Goal: Task Accomplishment & Management: Manage account settings

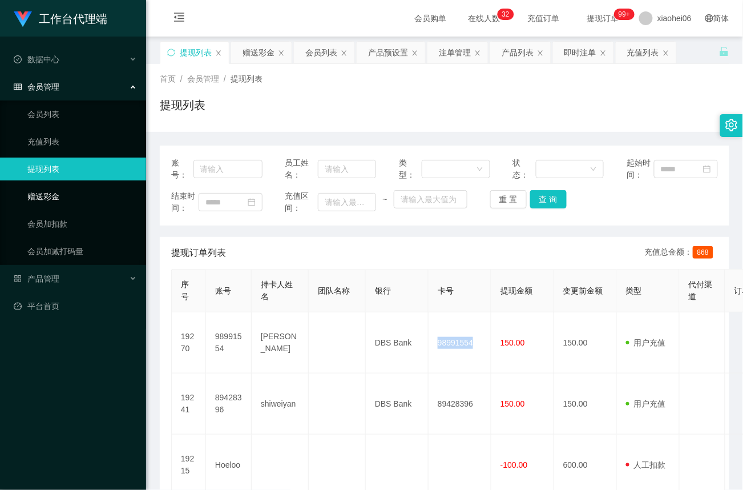
drag, startPoint x: 55, startPoint y: 196, endPoint x: 62, endPoint y: 195, distance: 6.9
click at [55, 196] on link "赠送彩金" at bounding box center [82, 196] width 110 height 23
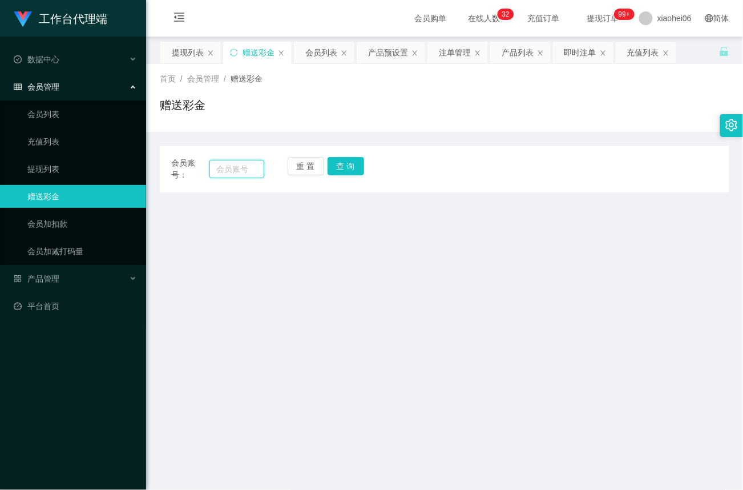
click at [222, 166] on input "text" at bounding box center [237, 169] width 55 height 18
paste input "89428396"
type input "89428396"
click at [351, 171] on button "查 询" at bounding box center [346, 166] width 37 height 18
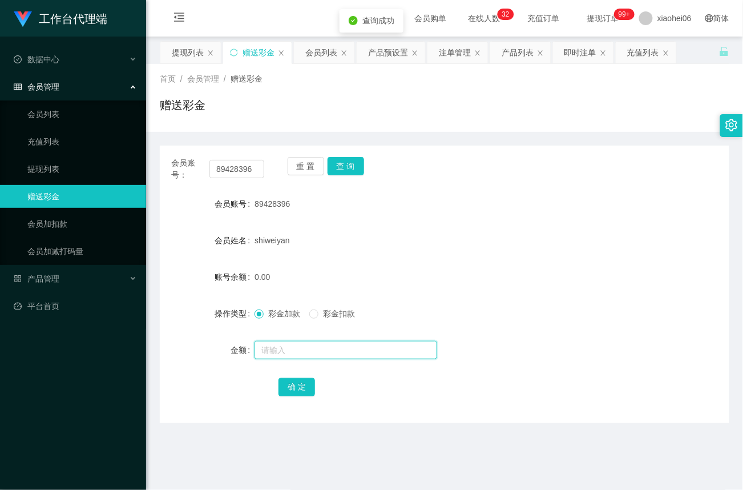
click at [280, 349] on input "text" at bounding box center [346, 350] width 183 height 18
type input "40"
drag, startPoint x: 296, startPoint y: 391, endPoint x: 336, endPoint y: 355, distance: 54.6
click at [296, 391] on button "确 定" at bounding box center [297, 387] width 37 height 18
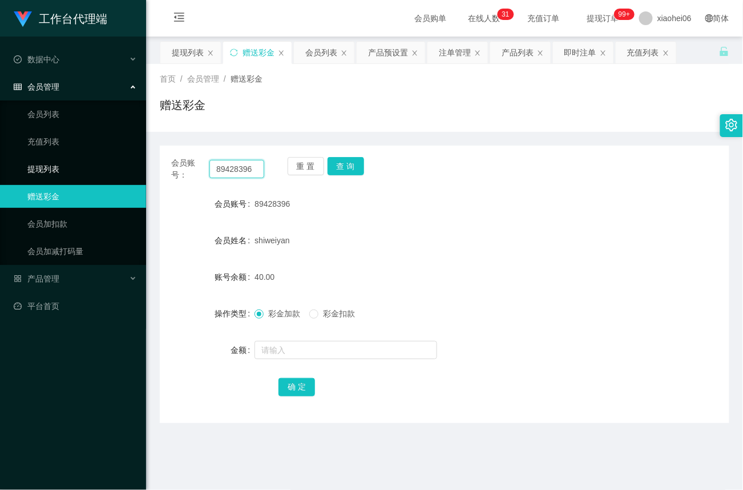
drag, startPoint x: 257, startPoint y: 167, endPoint x: 14, endPoint y: 156, distance: 242.9
click at [10, 158] on section "工作台代理端 数据中心 会员管理 会员列表 充值列表 提现列表 赠送彩金 会员加扣款 会员加减打码量 产品管理 平台首页 保存配置 重置配置 整体风格设置 主…" at bounding box center [371, 346] width 743 height 693
paste input "98991554"
type input "98991554"
click at [343, 168] on button "查 询" at bounding box center [346, 166] width 37 height 18
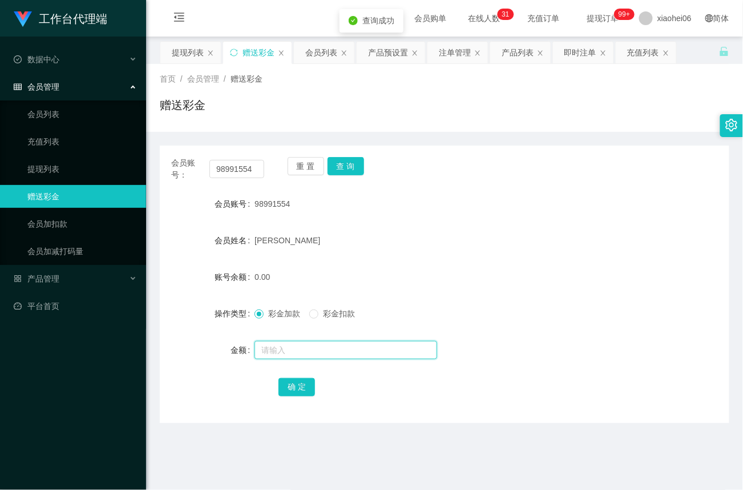
click at [288, 357] on input "text" at bounding box center [346, 350] width 183 height 18
type input "40"
click at [291, 389] on button "确 定" at bounding box center [297, 387] width 37 height 18
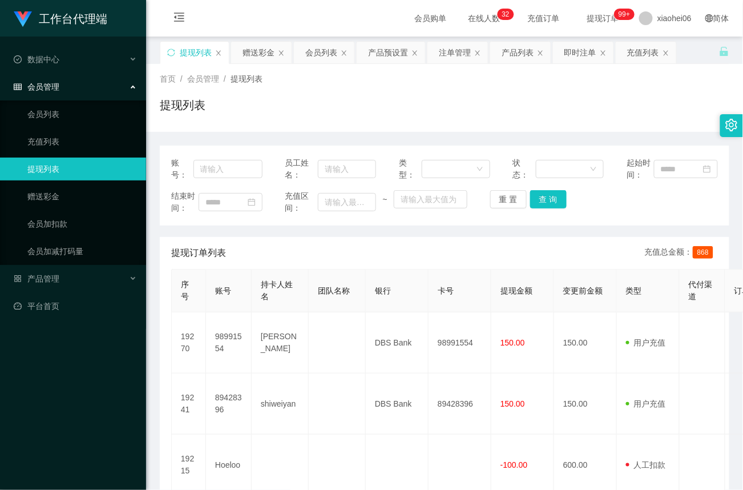
click at [45, 166] on link "提现列表" at bounding box center [82, 169] width 110 height 23
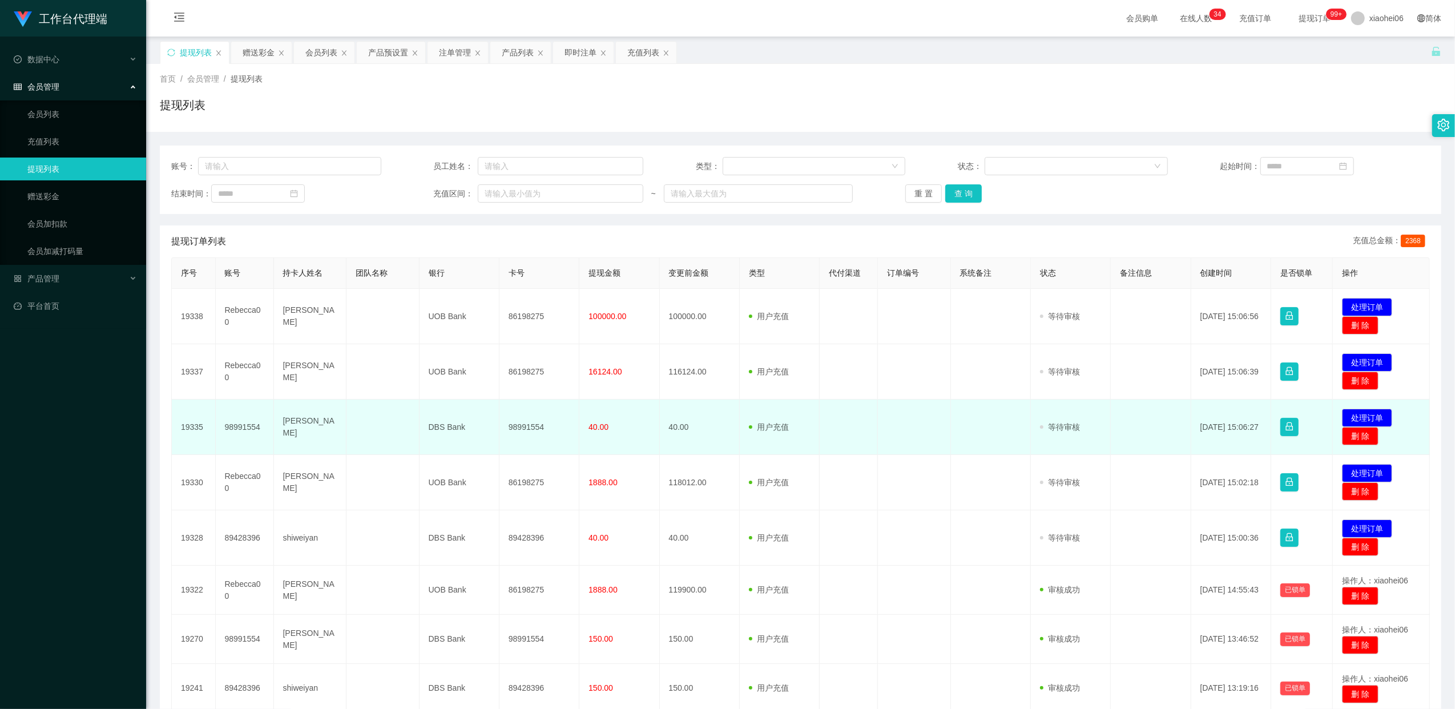
click at [532, 428] on td "98991554" at bounding box center [540, 427] width 80 height 55
click at [530, 425] on td "98991554" at bounding box center [540, 427] width 80 height 55
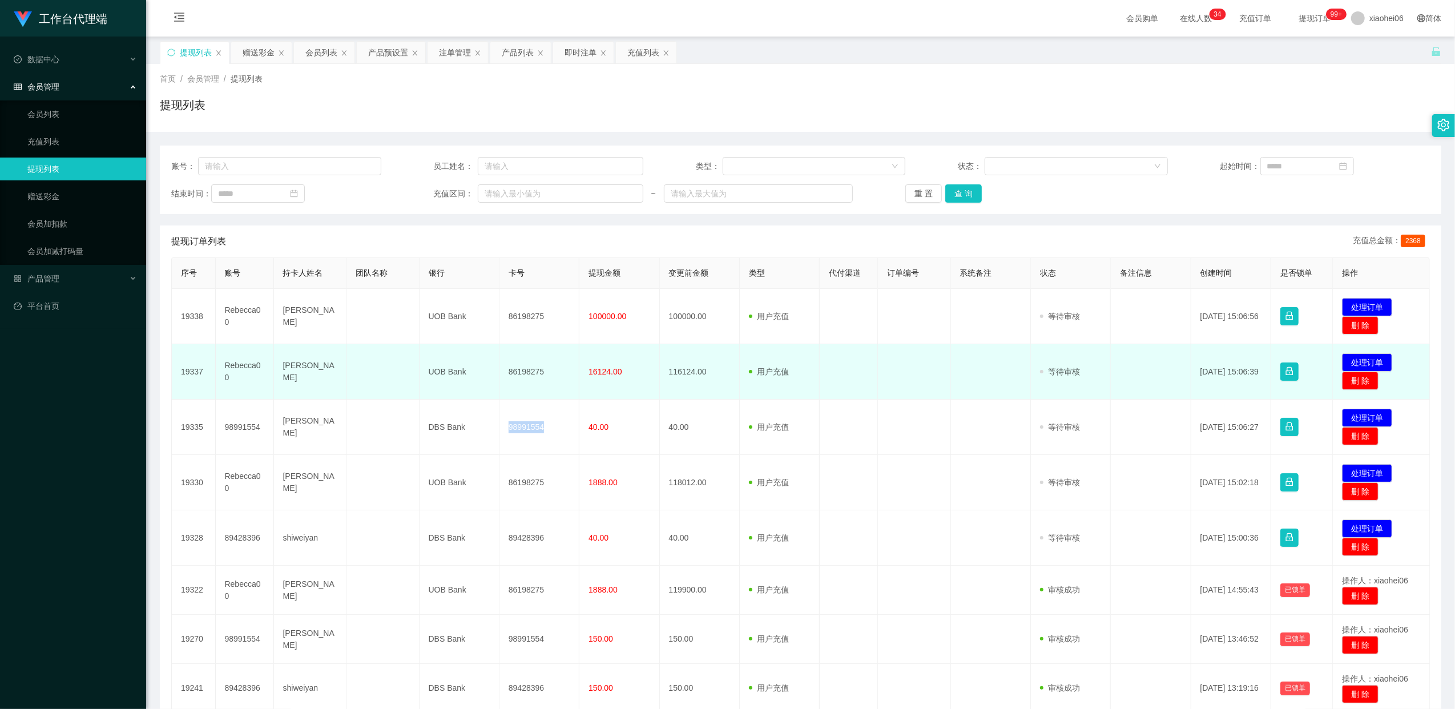
copy td "98991554"
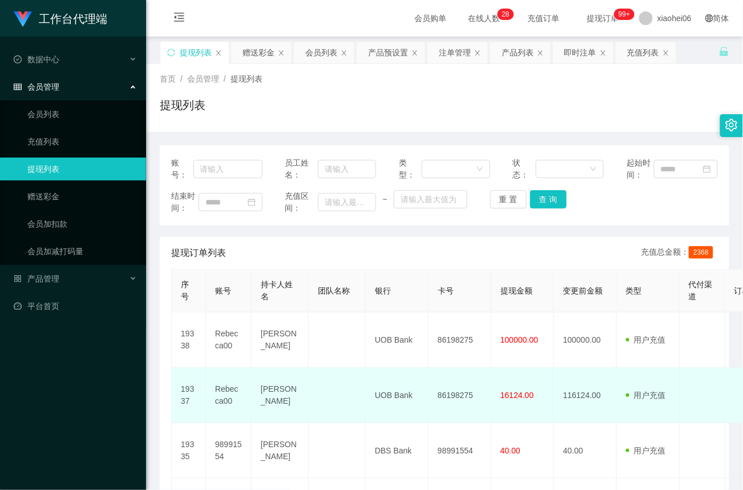
click at [377, 372] on td "UOB Bank" at bounding box center [397, 395] width 63 height 55
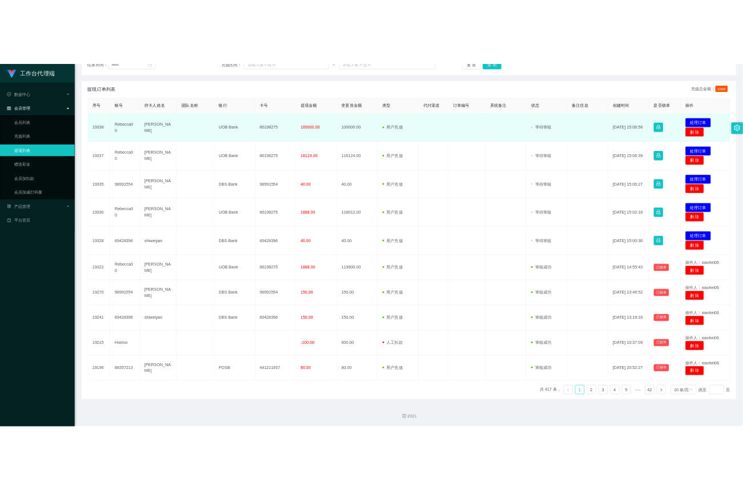
scroll to position [194, 0]
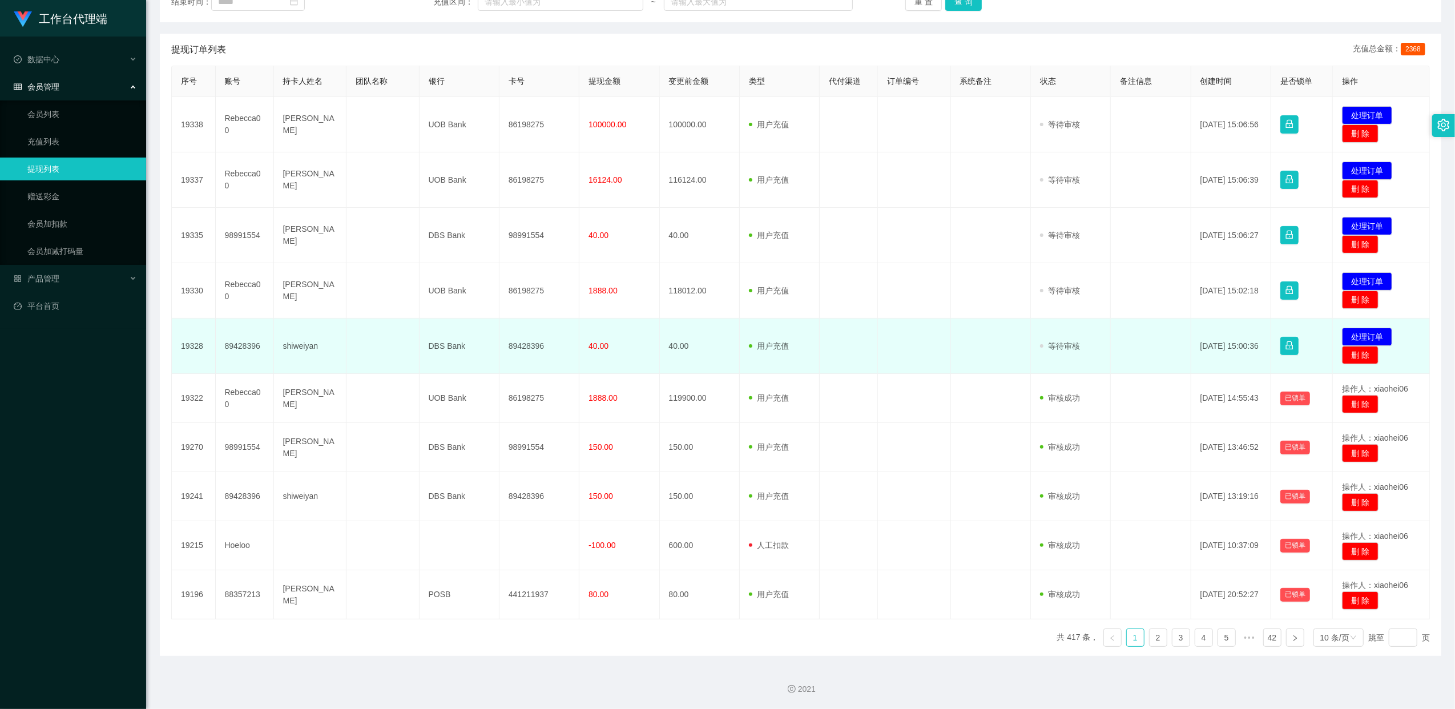
click at [532, 341] on td "89428396" at bounding box center [540, 346] width 80 height 55
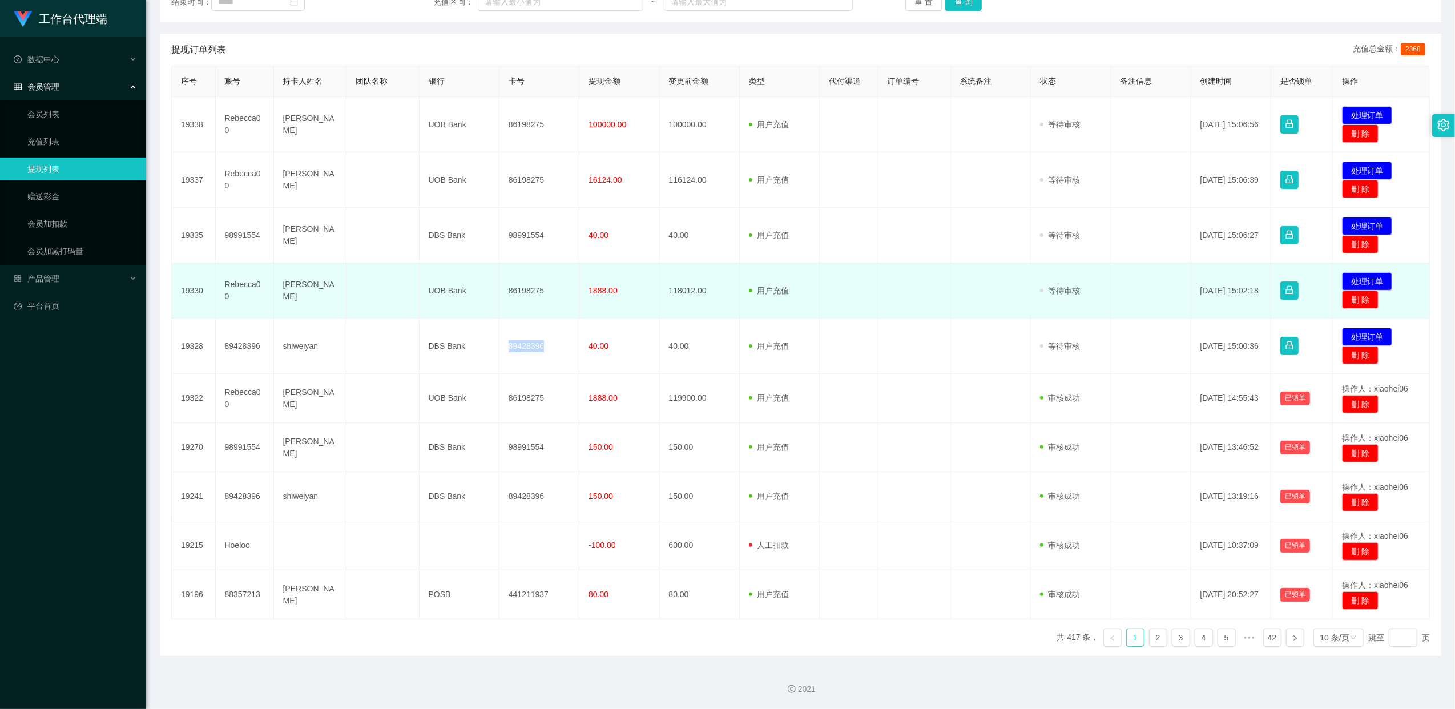
copy td "89428396"
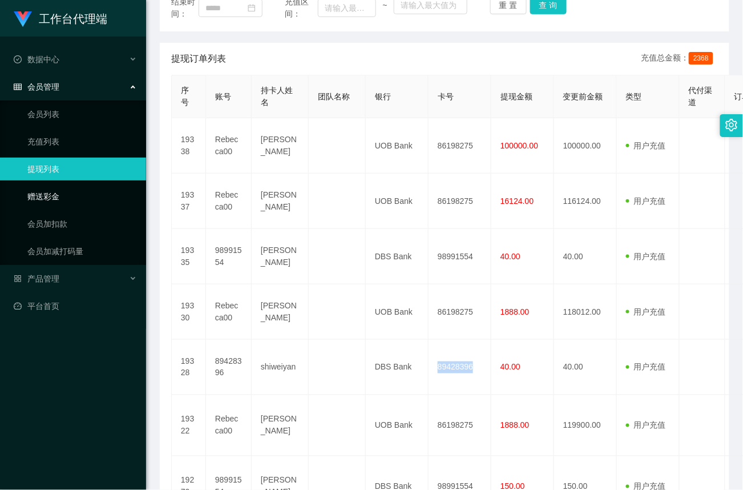
click at [44, 195] on link "赠送彩金" at bounding box center [82, 196] width 110 height 23
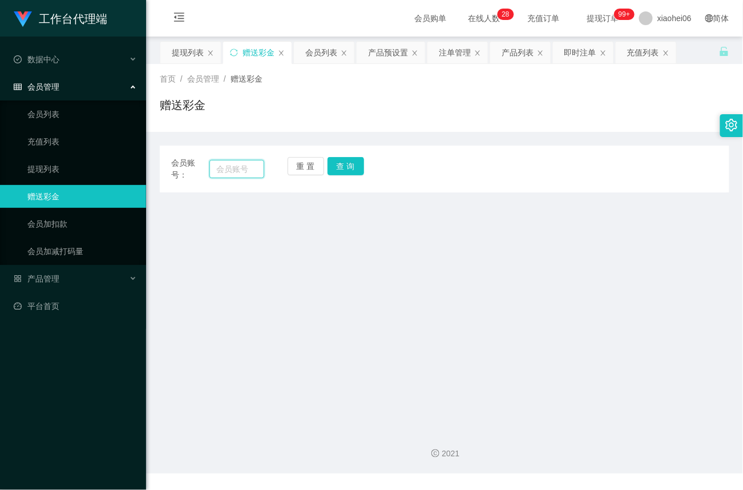
click at [239, 164] on input "text" at bounding box center [237, 169] width 55 height 18
paste input "98991554"
type input "98991554"
click at [348, 163] on button "查 询" at bounding box center [346, 166] width 37 height 18
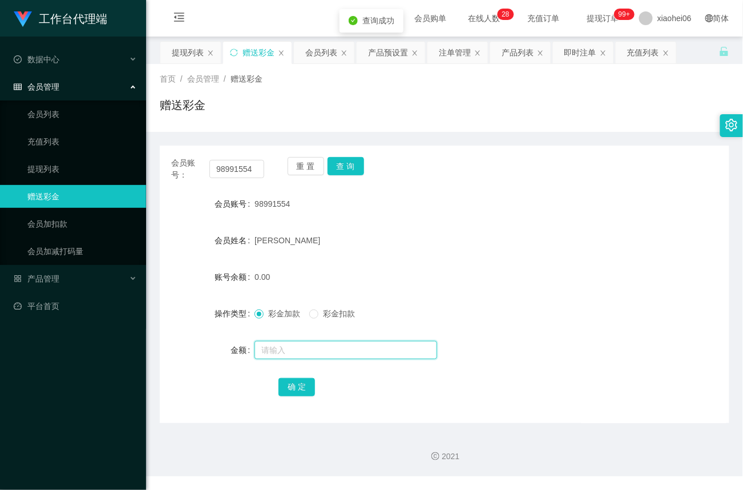
click at [281, 352] on input "text" at bounding box center [346, 350] width 183 height 18
type input "100"
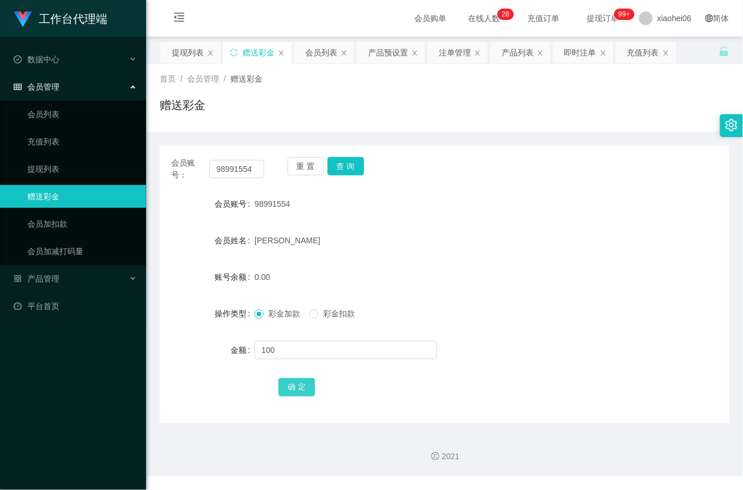
click at [300, 387] on button "确 定" at bounding box center [297, 387] width 37 height 18
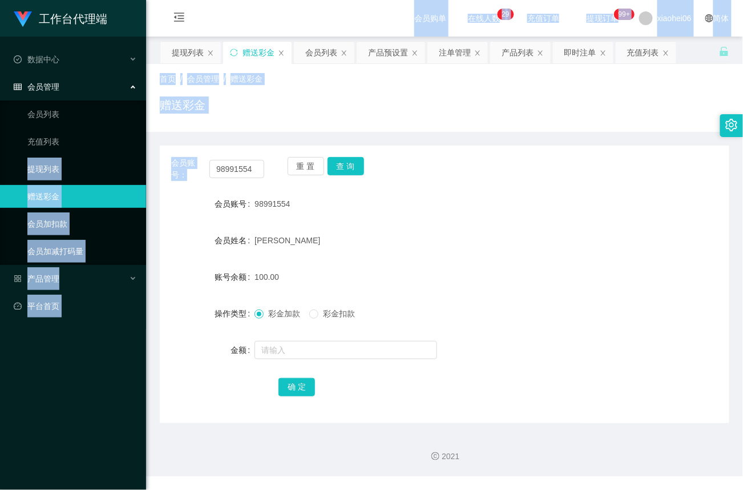
drag, startPoint x: 267, startPoint y: 168, endPoint x: 121, endPoint y: 171, distance: 146.2
click at [121, 171] on section "工作台代理端 数据中心 会员管理 会员列表 充值列表 提现列表 赠送彩金 会员加扣款 会员加减打码量 产品管理 平台首页 保存配置 重置配置 整体风格设置 主…" at bounding box center [371, 238] width 743 height 476
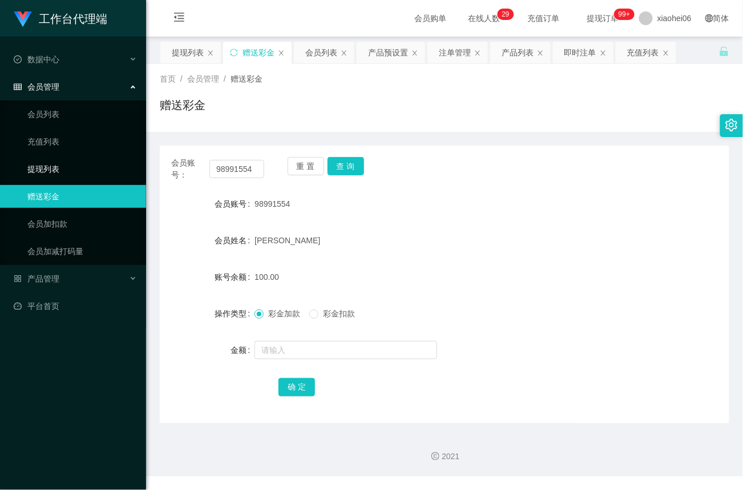
drag, startPoint x: 121, startPoint y: 171, endPoint x: 339, endPoint y: 222, distance: 224.0
click at [365, 222] on form "会员账号 98991554 会员姓名 Goh Qi Wei 账号余额 100.00 操作类型 彩金加款 彩金扣款 金额 确 定" at bounding box center [445, 295] width 570 height 206
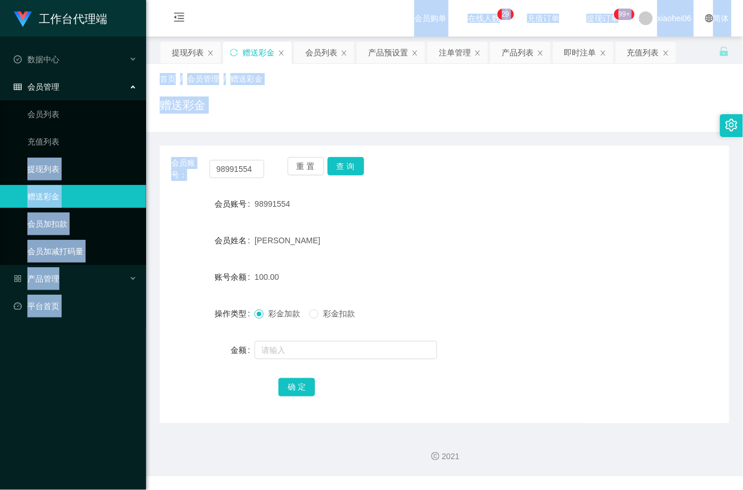
drag, startPoint x: 264, startPoint y: 168, endPoint x: 119, endPoint y: 163, distance: 144.5
click at [119, 163] on section "工作台代理端 数据中心 会员管理 会员列表 充值列表 提现列表 赠送彩金 会员加扣款 会员加减打码量 产品管理 平台首页 保存配置 重置配置 整体风格设置 主…" at bounding box center [371, 238] width 743 height 476
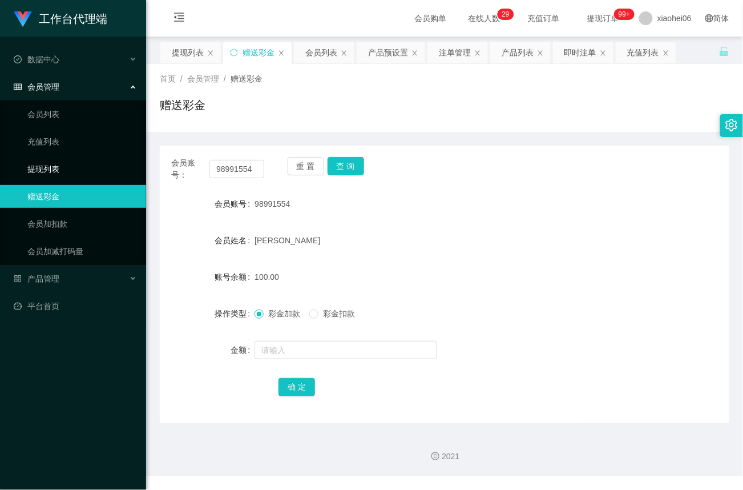
drag, startPoint x: 119, startPoint y: 163, endPoint x: 351, endPoint y: 218, distance: 237.5
click at [349, 217] on form "会员账号 98991554 会员姓名 Goh Qi Wei 账号余额 100.00 操作类型 彩金加款 彩金扣款 金额 确 定" at bounding box center [445, 295] width 570 height 206
drag, startPoint x: 187, startPoint y: 447, endPoint x: 193, endPoint y: 430, distance: 17.5
click at [187, 447] on div "2021" at bounding box center [444, 449] width 597 height 53
drag, startPoint x: 256, startPoint y: 167, endPoint x: 210, endPoint y: 167, distance: 45.7
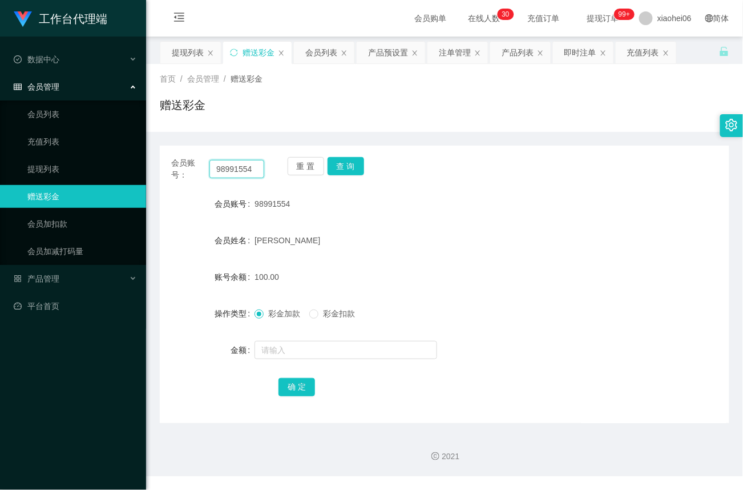
click at [210, 167] on input "98991554" at bounding box center [237, 169] width 55 height 18
paste input "89428396"
type input "89428396"
drag, startPoint x: 352, startPoint y: 170, endPoint x: 353, endPoint y: 180, distance: 10.9
click at [352, 170] on button "查 询" at bounding box center [346, 166] width 37 height 18
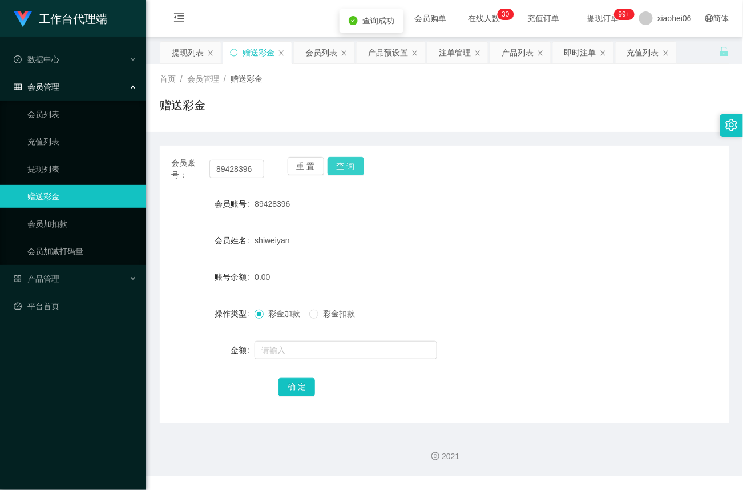
drag, startPoint x: 339, startPoint y: 168, endPoint x: 323, endPoint y: 246, distance: 79.2
click at [339, 168] on button "查 询" at bounding box center [346, 166] width 37 height 18
click at [304, 352] on input "text" at bounding box center [346, 350] width 183 height 18
type input "300"
click at [297, 384] on button "确 定" at bounding box center [297, 387] width 37 height 18
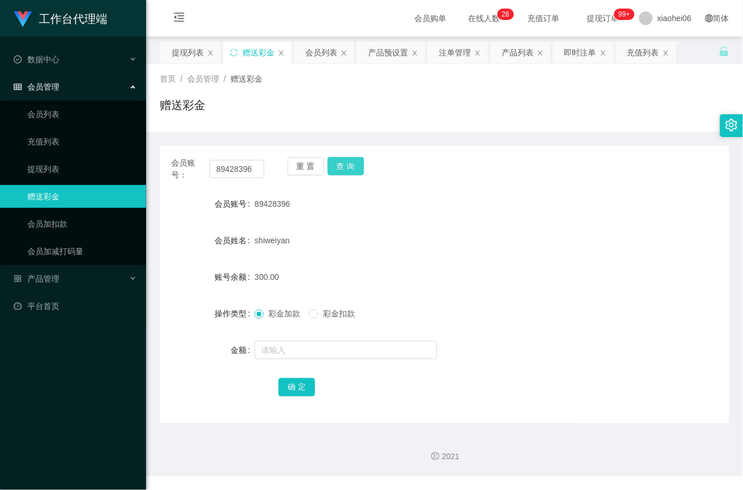
click at [347, 171] on button "查 询" at bounding box center [346, 166] width 37 height 18
click at [347, 171] on div "重 置 查 询" at bounding box center [334, 169] width 93 height 24
drag, startPoint x: 255, startPoint y: 167, endPoint x: 171, endPoint y: 172, distance: 83.5
click at [171, 172] on div "会员账号： 89428396" at bounding box center [217, 169] width 93 height 24
paste input "98991554"
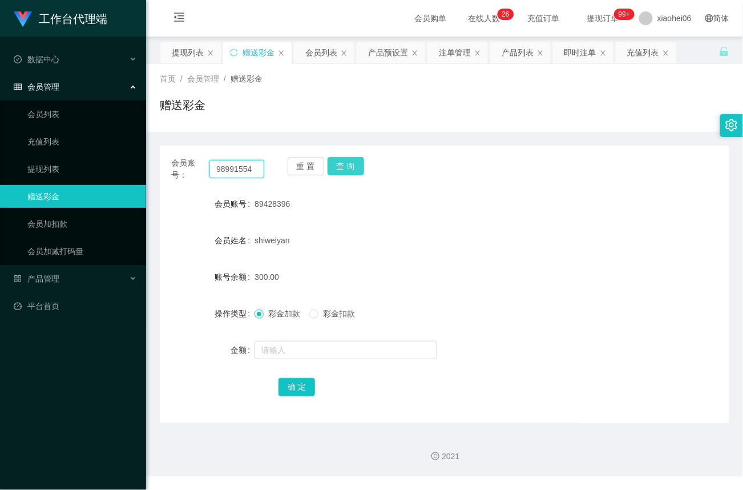
type input "98991554"
click at [350, 163] on button "查 询" at bounding box center [346, 166] width 37 height 18
click at [67, 110] on link "会员列表" at bounding box center [82, 114] width 110 height 23
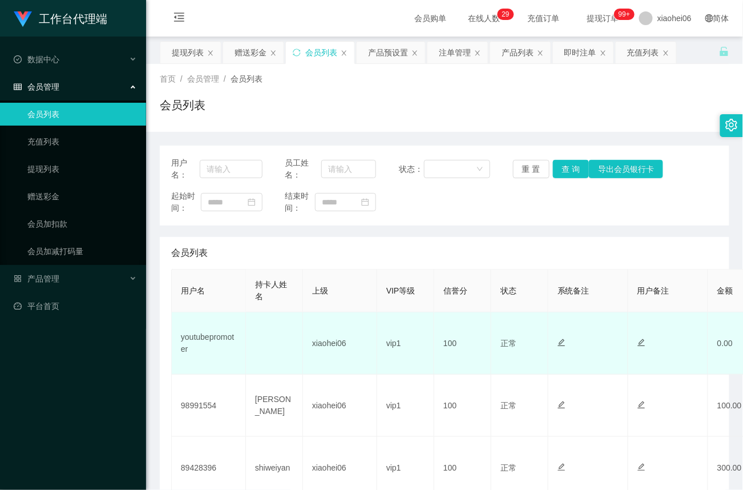
click at [217, 339] on td "youtubepromoter" at bounding box center [209, 343] width 74 height 62
copy td "youtubepromoter"
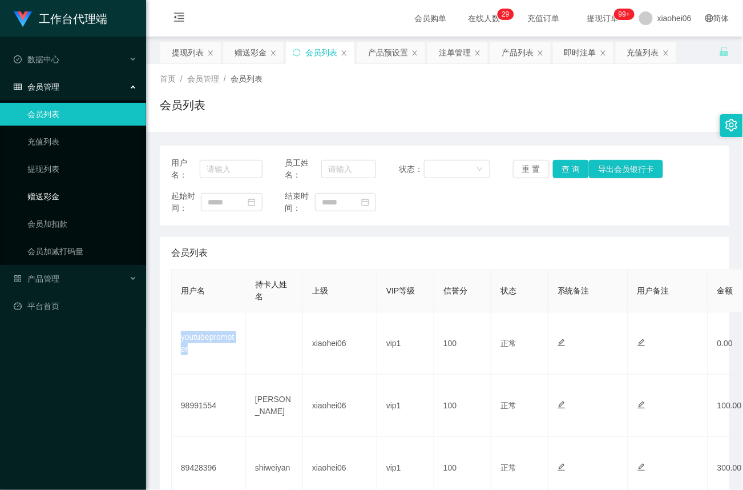
click at [45, 191] on link "赠送彩金" at bounding box center [82, 196] width 110 height 23
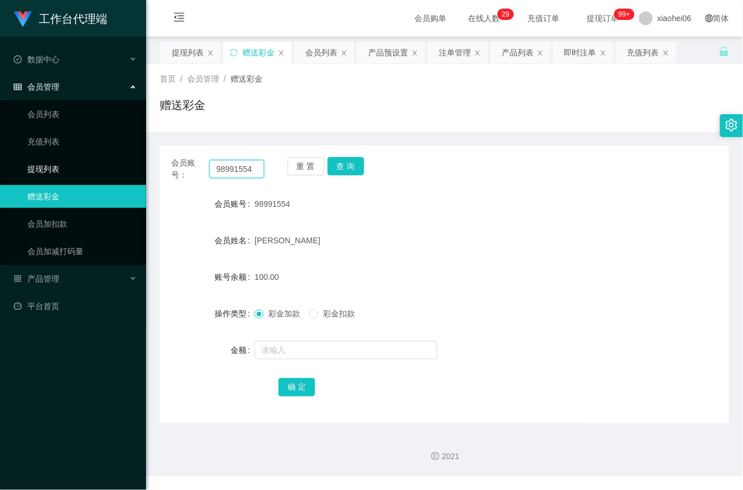
drag, startPoint x: 256, startPoint y: 169, endPoint x: 95, endPoint y: 152, distance: 162.5
click at [83, 153] on section "工作台代理端 数据中心 会员管理 会员列表 充值列表 提现列表 赠送彩金 会员加扣款 会员加减打码量 产品管理 平台首页 保存配置 重置配置 整体风格设置 主…" at bounding box center [371, 238] width 743 height 476
paste input "youtubepromoter"
type input "youtubepromoter"
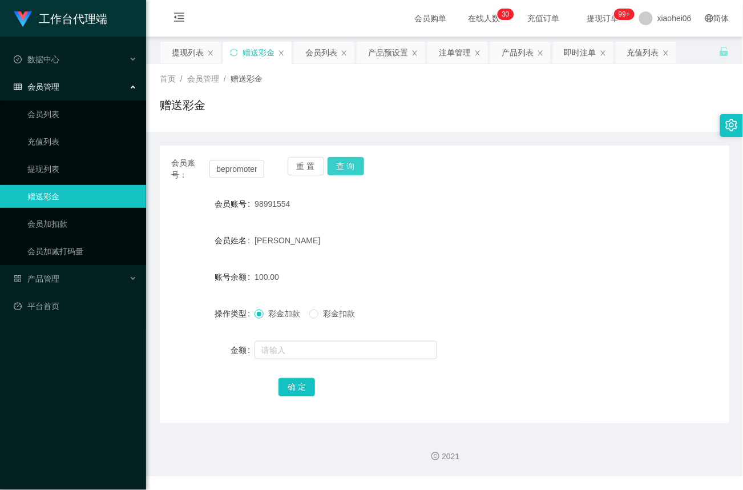
click at [349, 166] on button "查 询" at bounding box center [346, 166] width 37 height 18
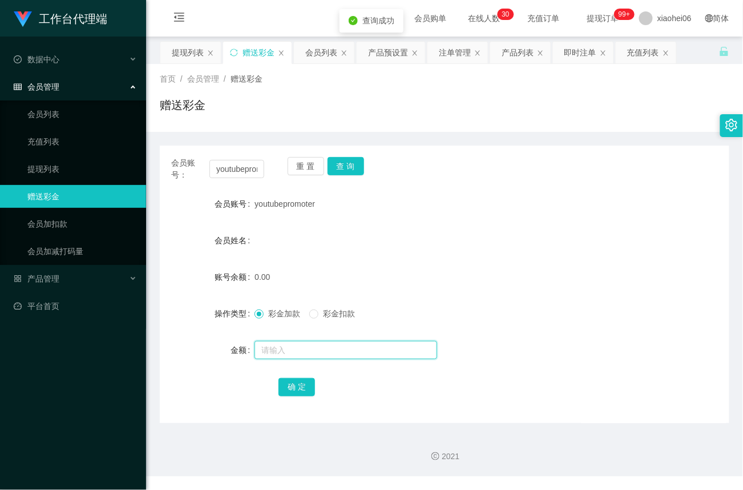
click at [284, 352] on input "text" at bounding box center [346, 350] width 183 height 18
type input "100"
drag, startPoint x: 296, startPoint y: 391, endPoint x: 301, endPoint y: 388, distance: 6.4
click at [296, 391] on button "确 定" at bounding box center [297, 387] width 37 height 18
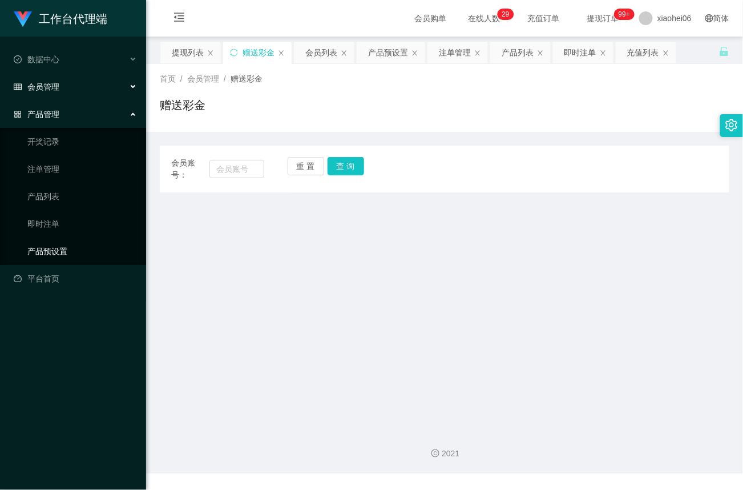
click at [60, 252] on link "产品预设置" at bounding box center [82, 251] width 110 height 23
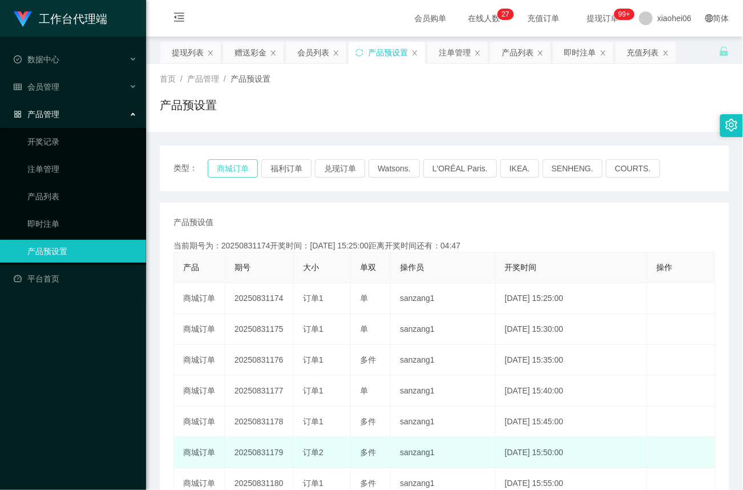
type button "k3wph"
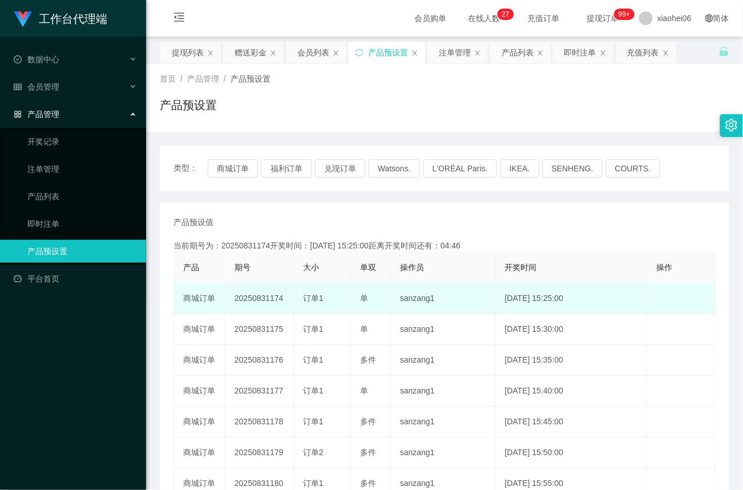
click at [270, 295] on td "20250831174" at bounding box center [260, 298] width 69 height 31
click at [271, 295] on td "20250831174" at bounding box center [260, 298] width 69 height 31
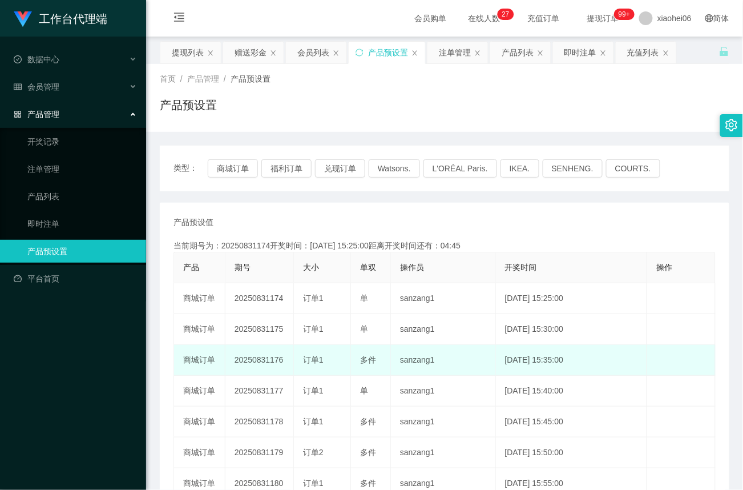
copy td "20250831174"
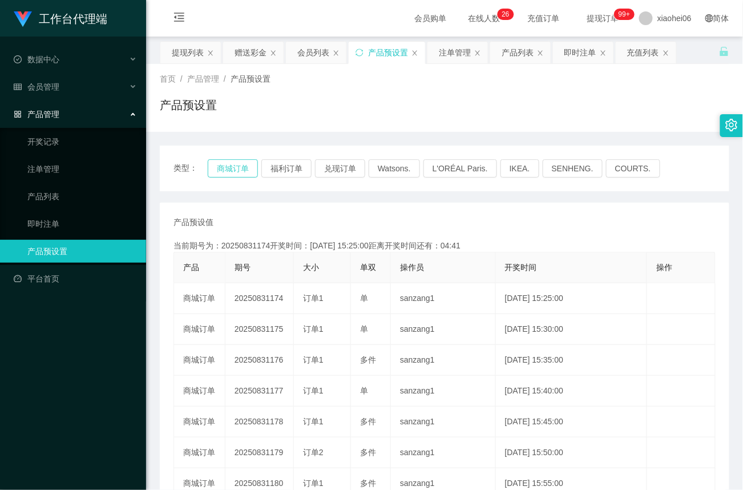
click at [222, 167] on button "商城订单" at bounding box center [233, 168] width 50 height 18
click at [49, 158] on link "注单管理" at bounding box center [82, 169] width 110 height 23
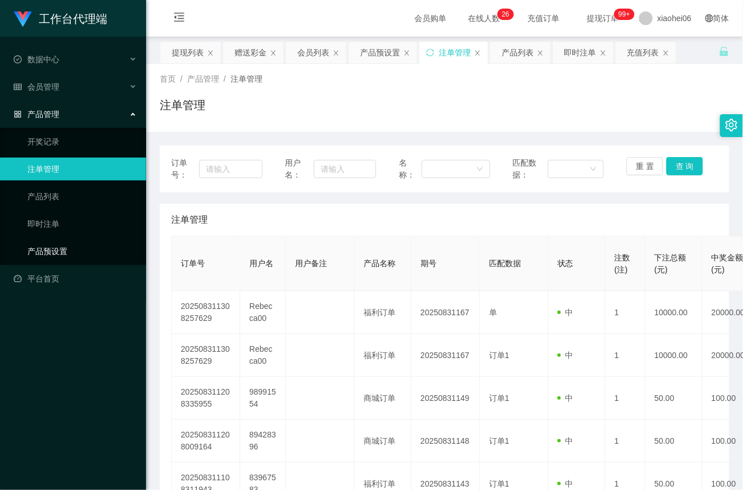
drag, startPoint x: 46, startPoint y: 251, endPoint x: 69, endPoint y: 204, distance: 52.9
click at [46, 252] on link "产品预设置" at bounding box center [82, 251] width 110 height 23
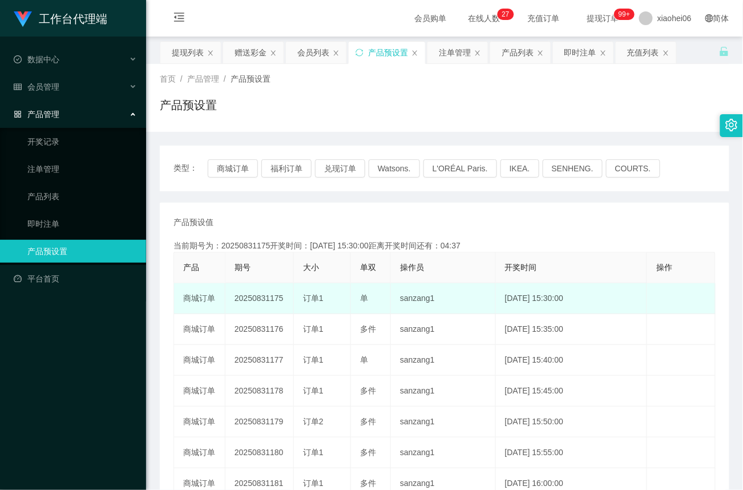
click at [256, 297] on td "20250831175" at bounding box center [260, 298] width 69 height 31
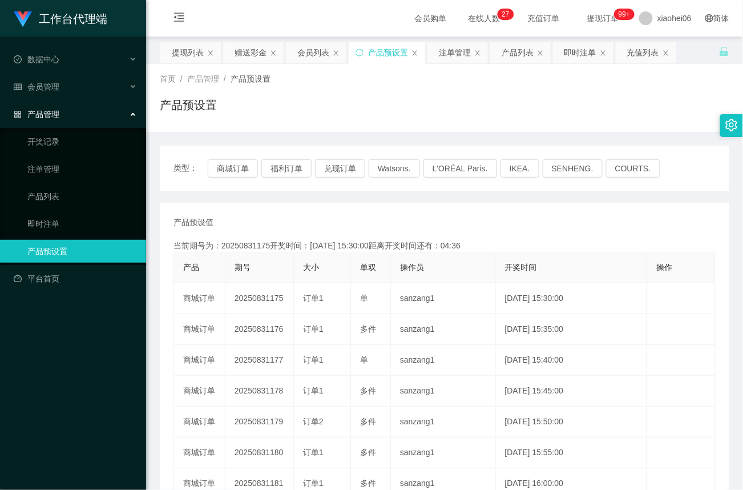
copy td "20250831175"
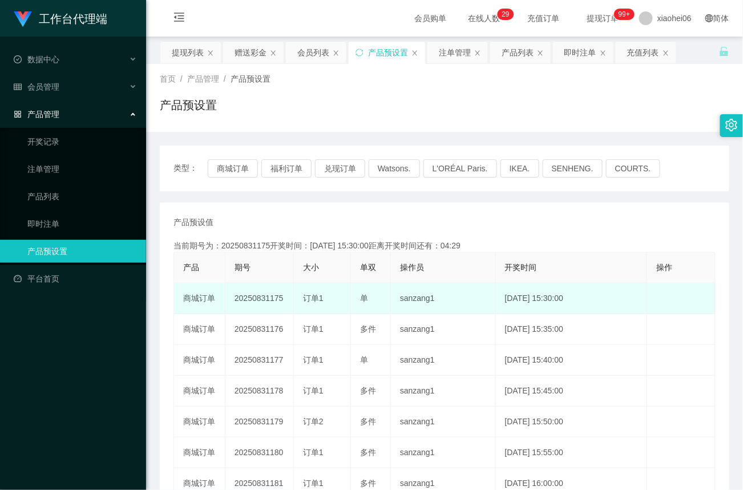
click at [245, 300] on td "20250831175" at bounding box center [260, 298] width 69 height 31
click at [251, 300] on td "20250831175" at bounding box center [260, 298] width 69 height 31
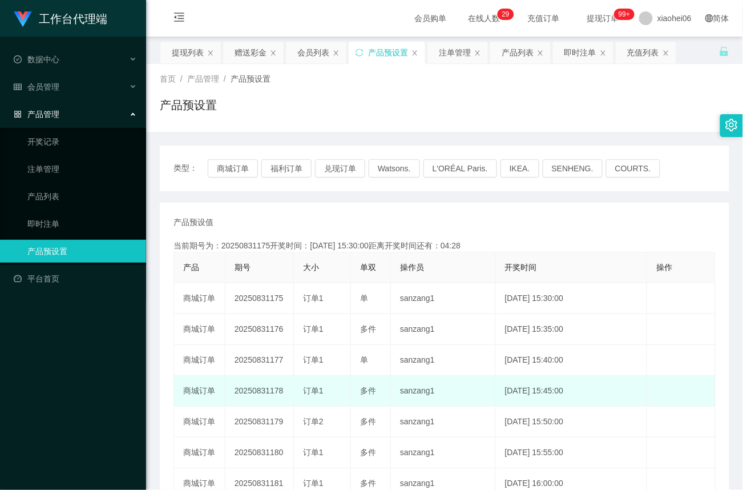
copy td "20250831175"
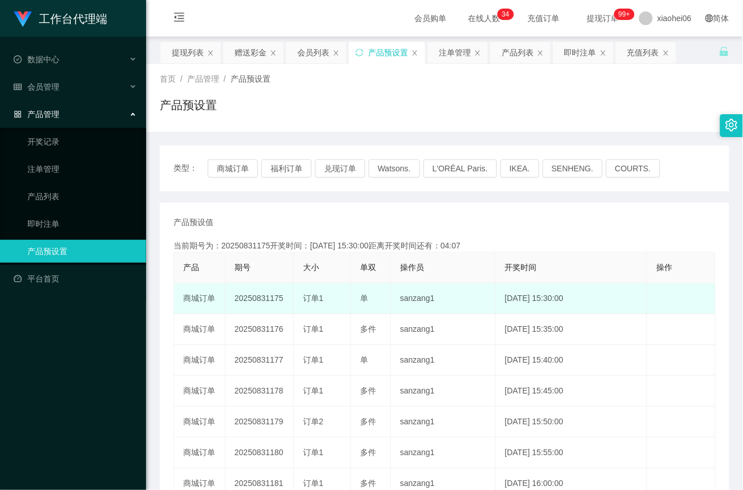
click at [240, 307] on td "20250831175" at bounding box center [260, 298] width 69 height 31
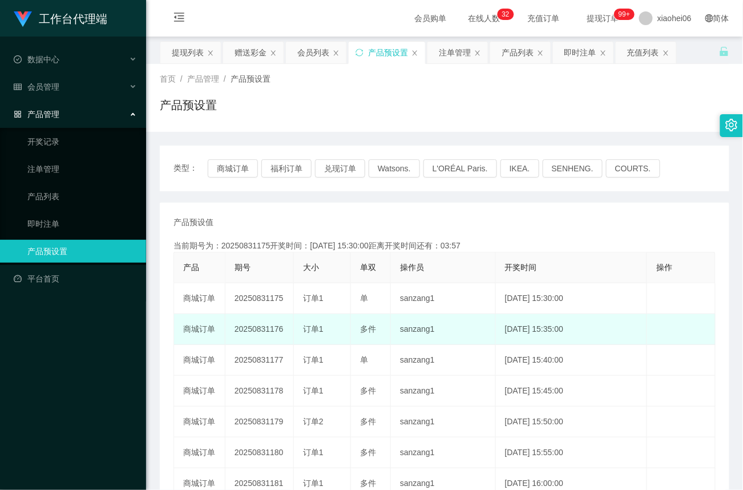
click at [356, 316] on td "多件" at bounding box center [371, 329] width 40 height 31
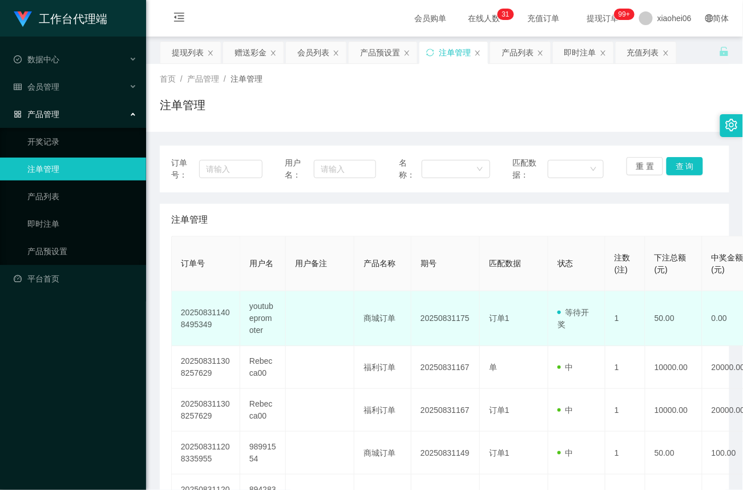
click at [264, 313] on td "youtubepromoter" at bounding box center [263, 318] width 46 height 55
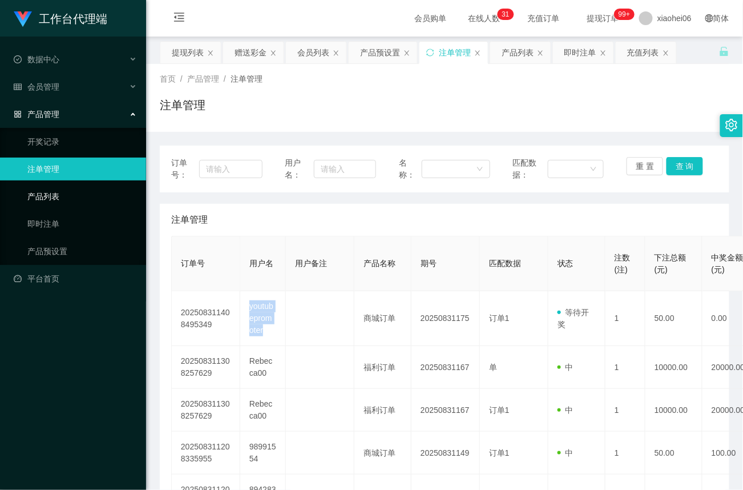
copy td "youtubepromoter"
click at [56, 103] on div "产品管理" at bounding box center [73, 114] width 146 height 23
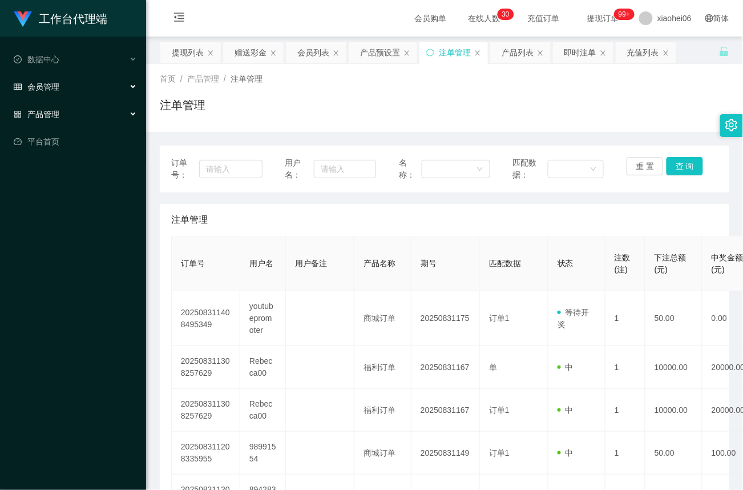
click at [57, 85] on span "会员管理" at bounding box center [37, 86] width 46 height 9
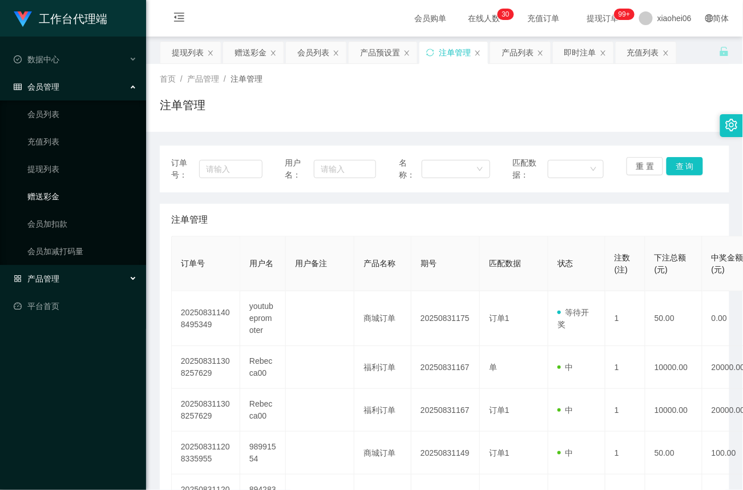
click at [49, 197] on link "赠送彩金" at bounding box center [82, 196] width 110 height 23
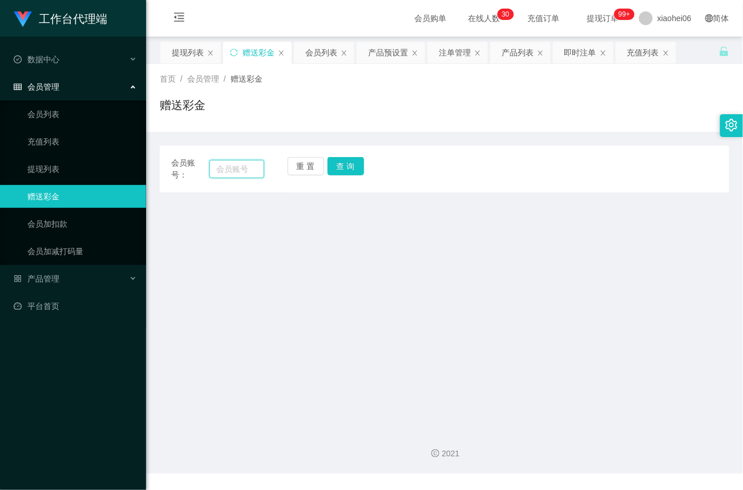
click at [245, 163] on input "text" at bounding box center [237, 169] width 55 height 18
paste input "youtubepromoter"
type input "youtubepromoter"
click at [352, 169] on button "查 询" at bounding box center [346, 166] width 37 height 18
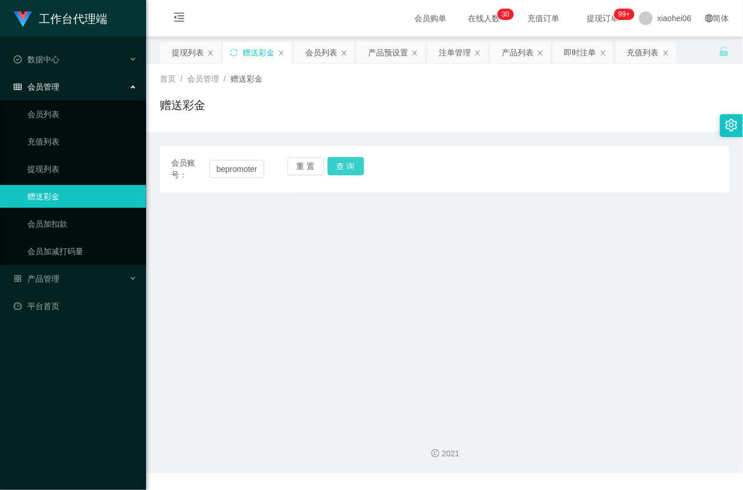
scroll to position [0, 0]
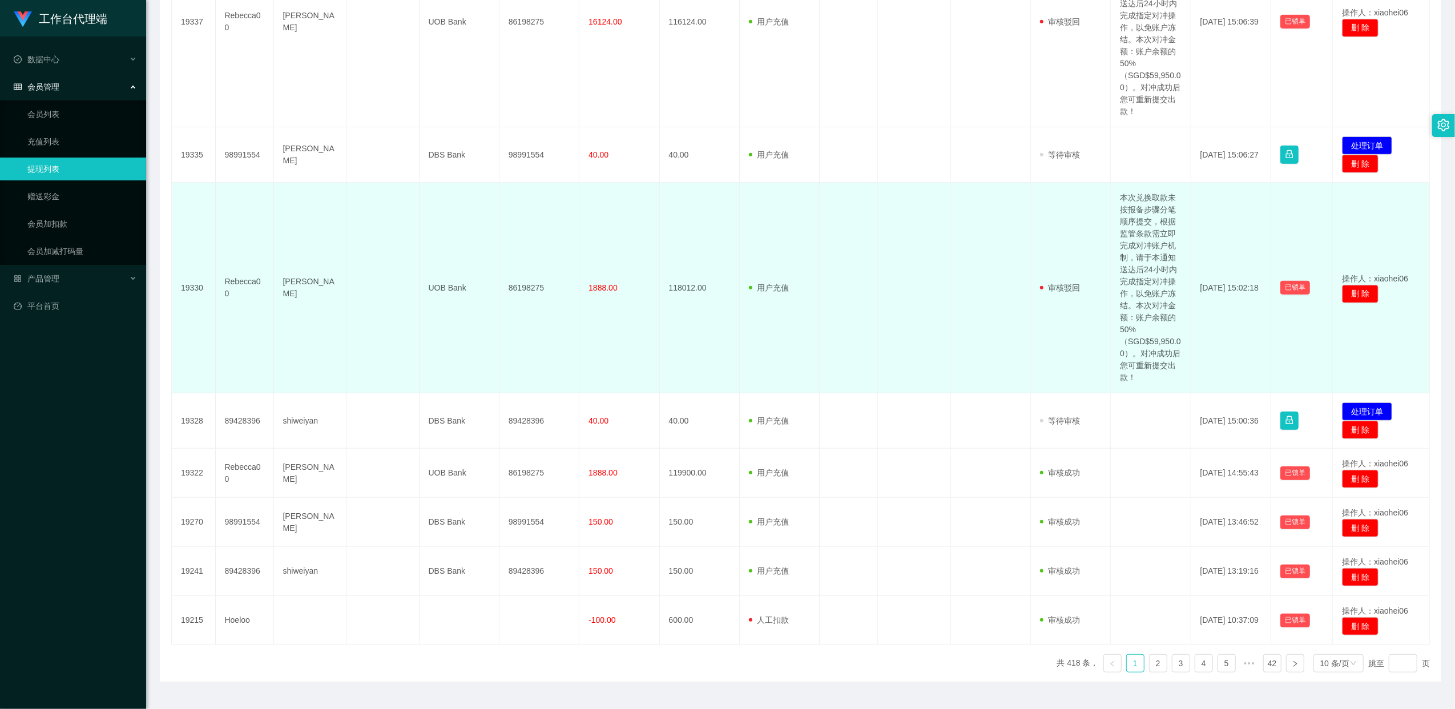
scroll to position [638, 0]
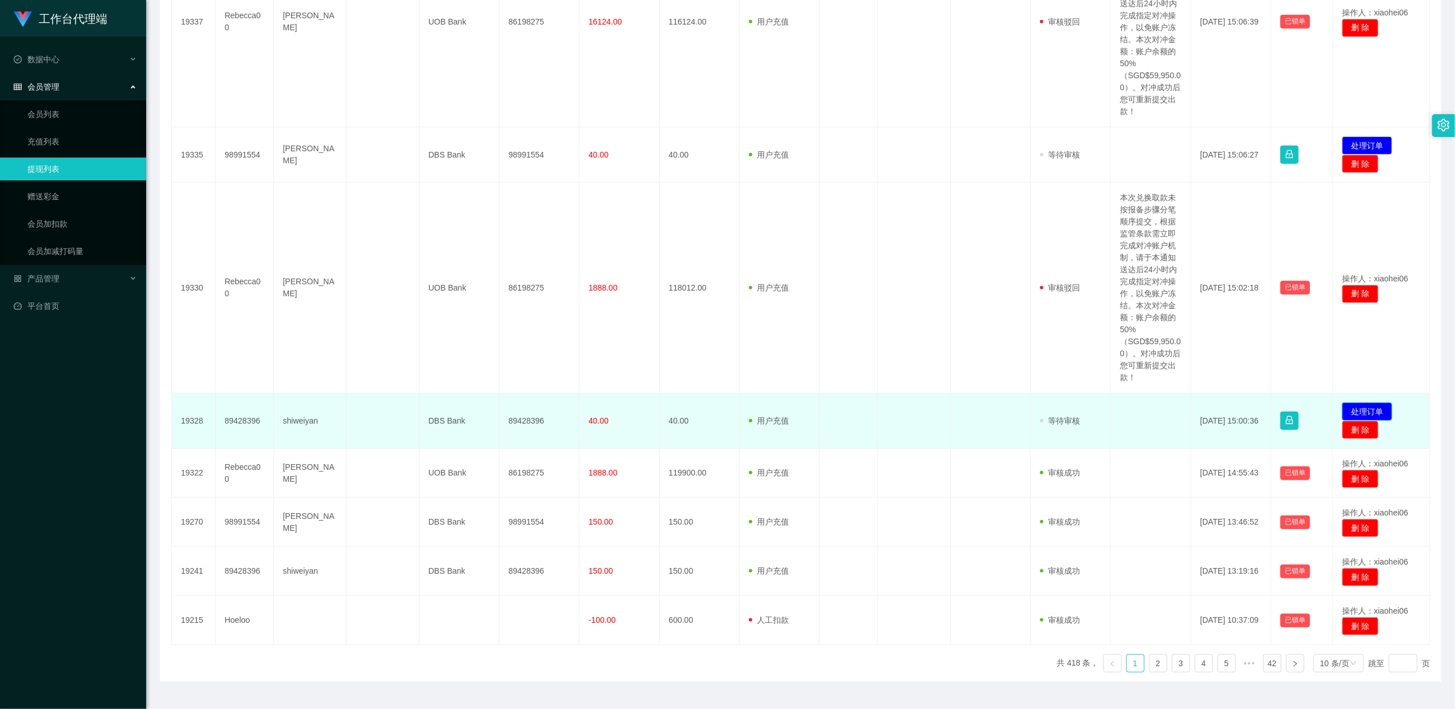
click at [1372, 414] on button "处理订单" at bounding box center [1367, 412] width 50 height 18
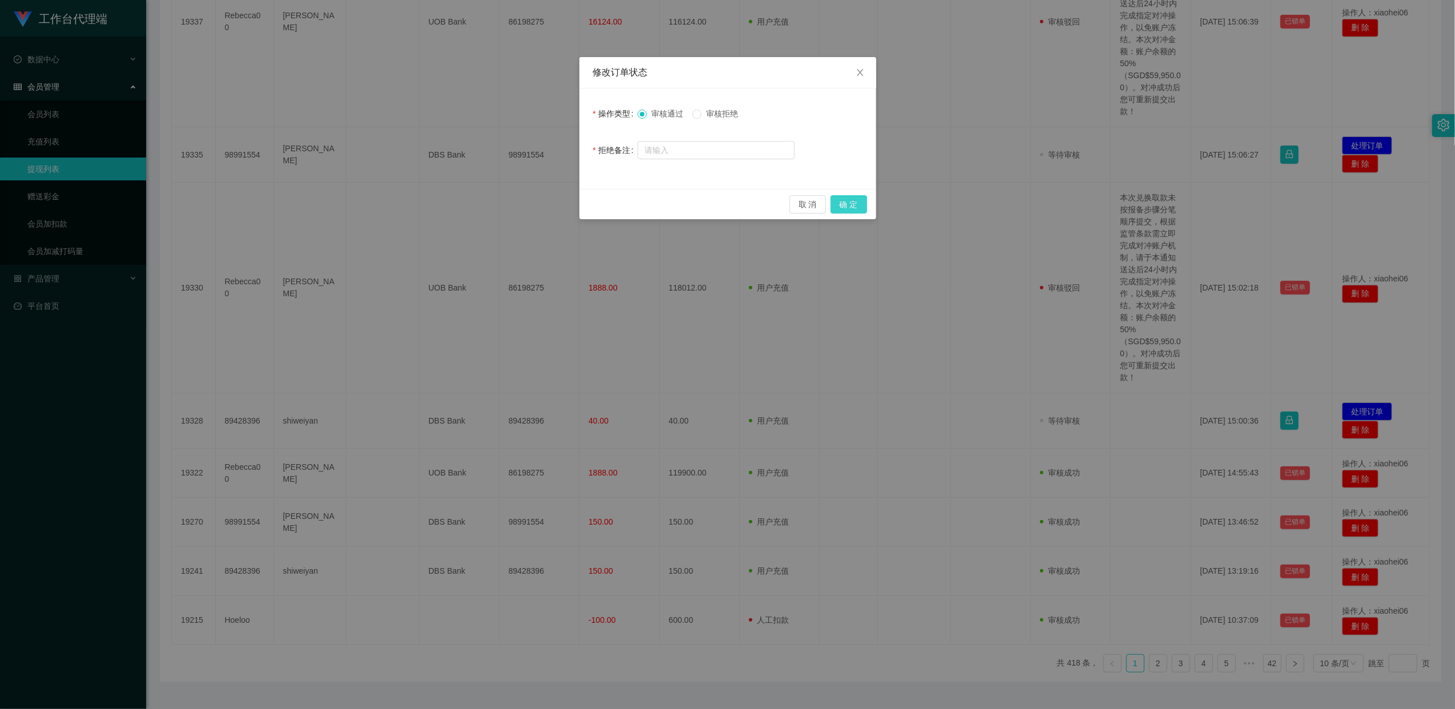
click at [855, 199] on button "确 定" at bounding box center [849, 204] width 37 height 18
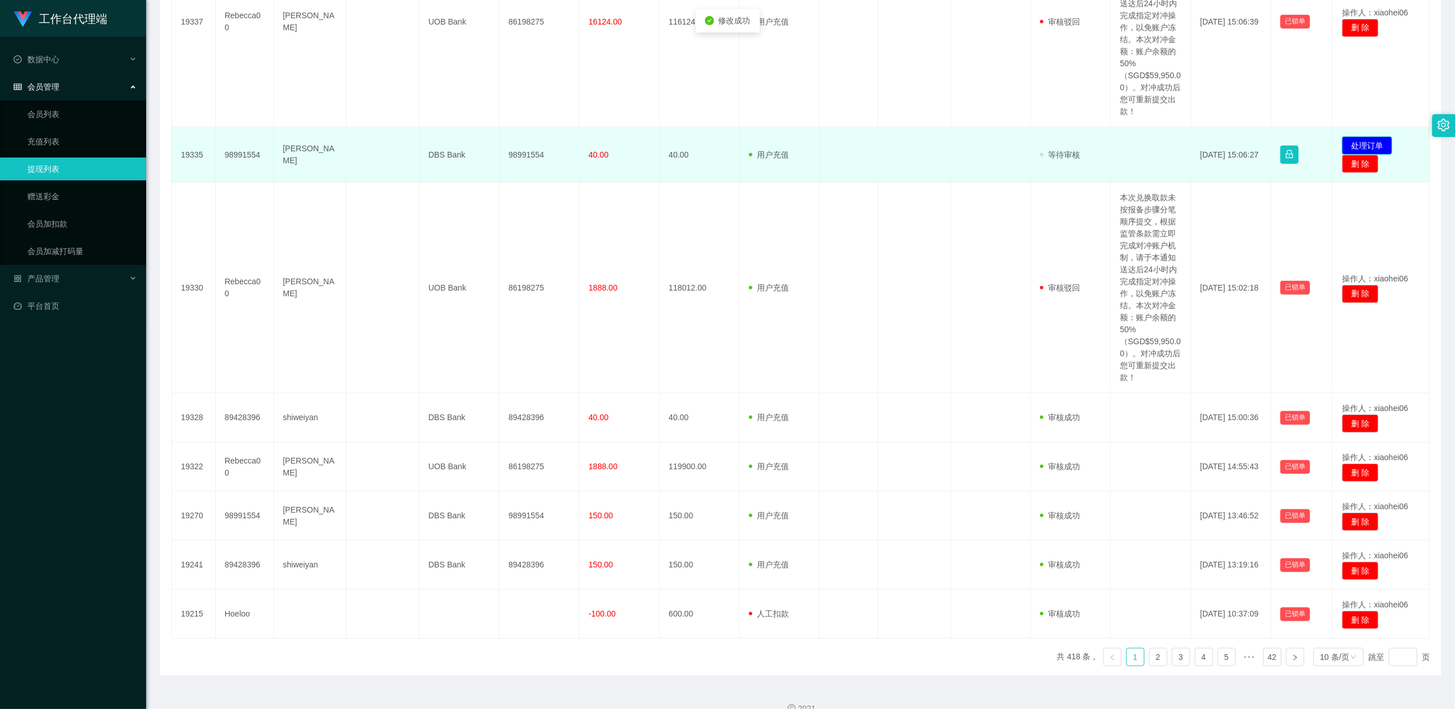
click at [1366, 142] on button "处理订单" at bounding box center [1367, 145] width 50 height 18
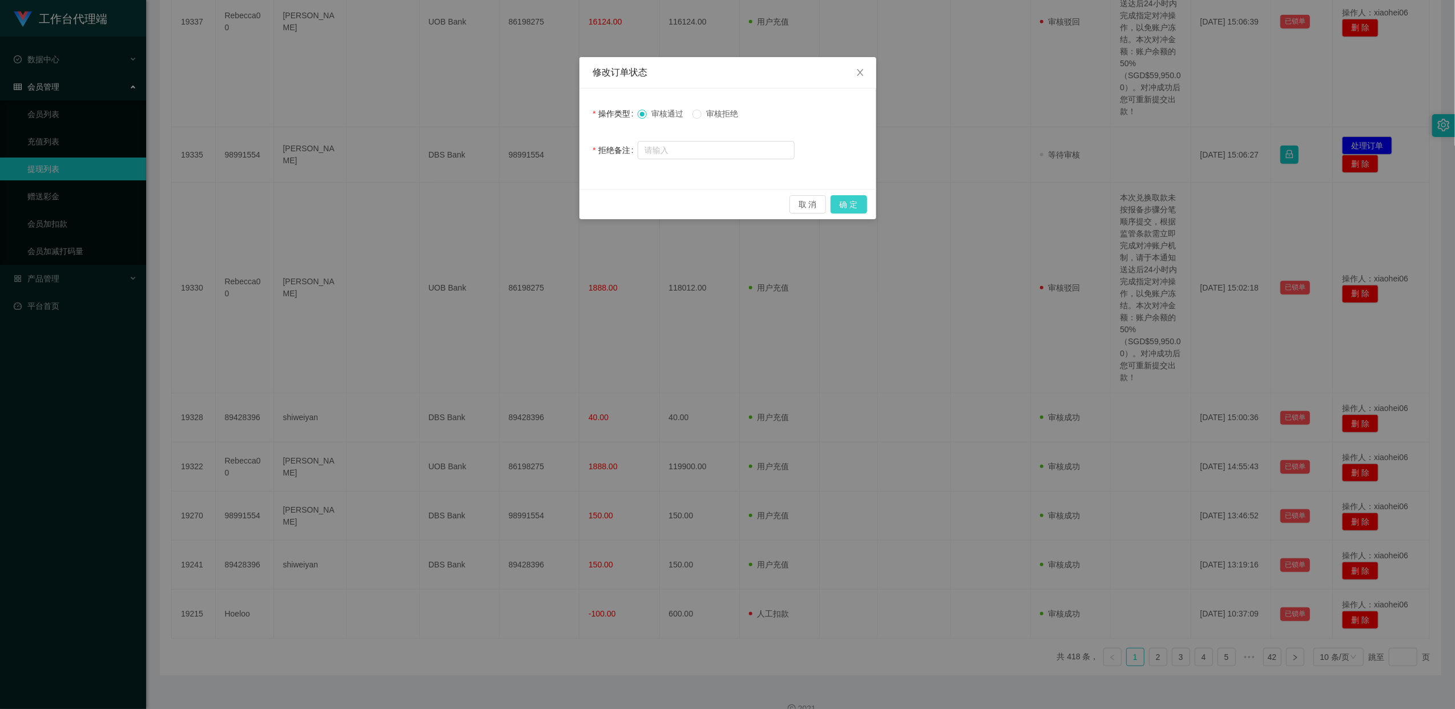
click at [855, 204] on button "确 定" at bounding box center [849, 204] width 37 height 18
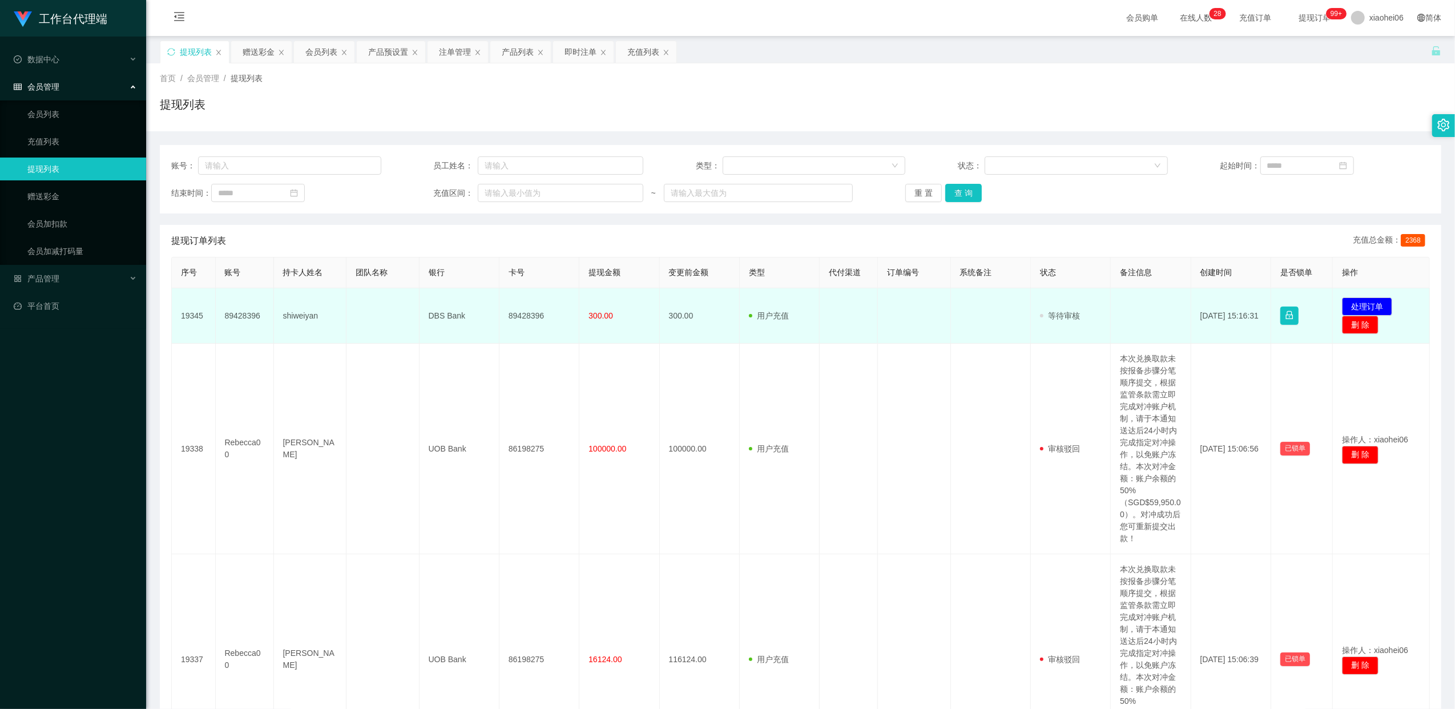
scroll to position [0, 0]
click at [1373, 306] on button "处理订单" at bounding box center [1367, 307] width 50 height 18
click at [537, 313] on td "89428396" at bounding box center [540, 316] width 80 height 55
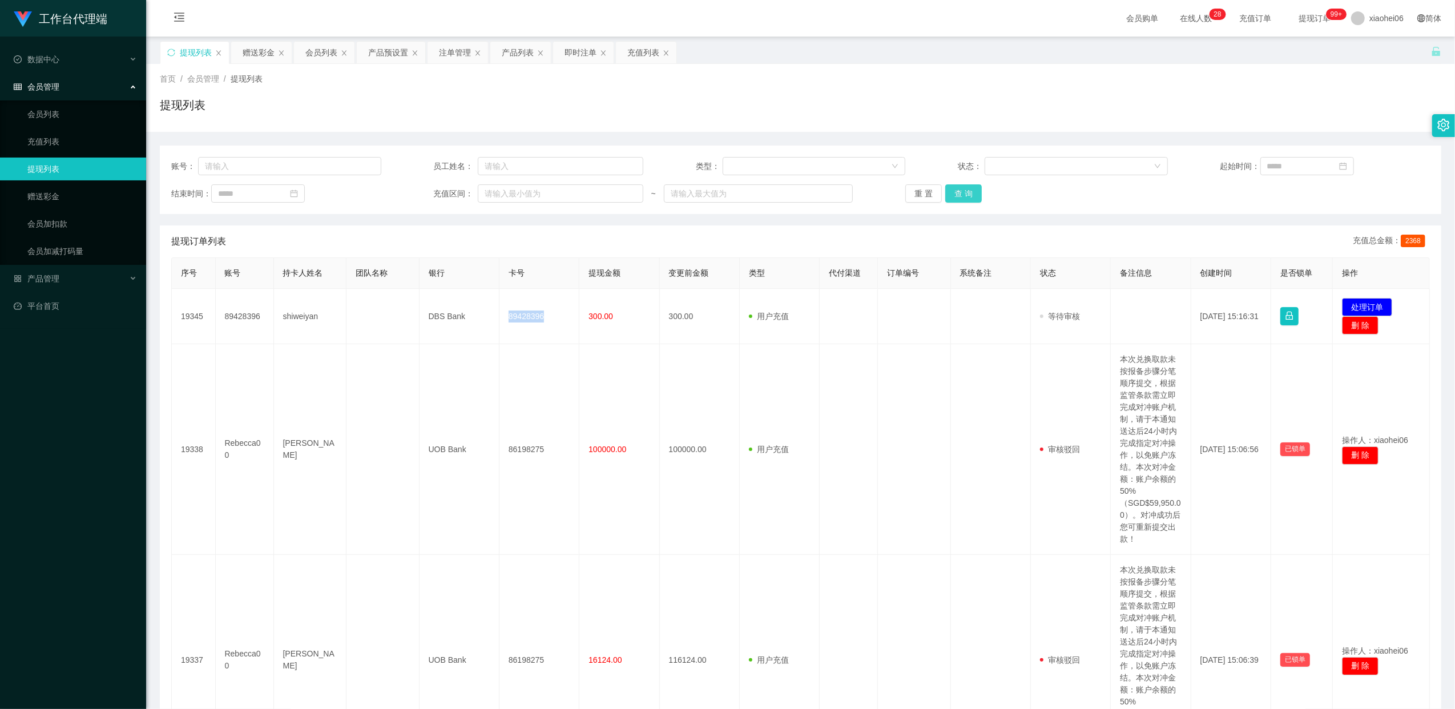
copy td "89428396"
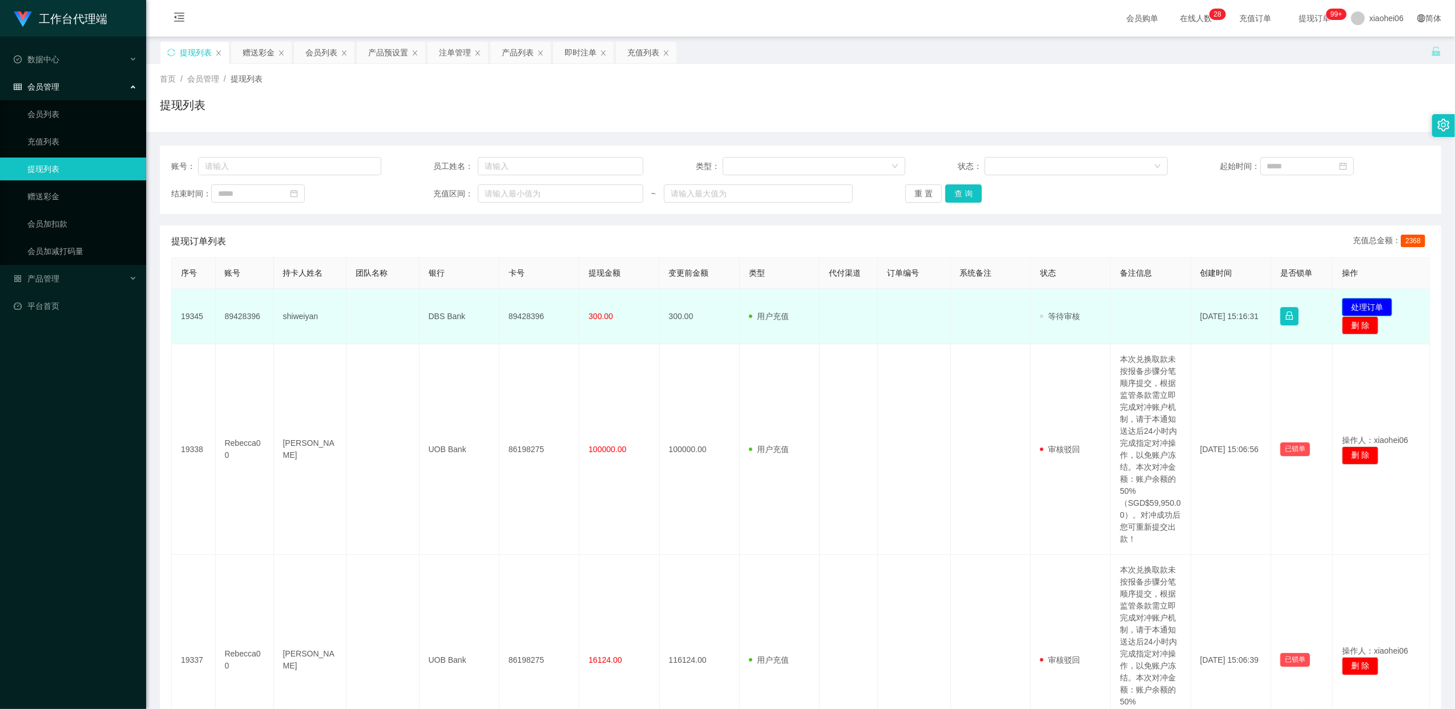
click at [1369, 304] on button "处理订单" at bounding box center [1367, 307] width 50 height 18
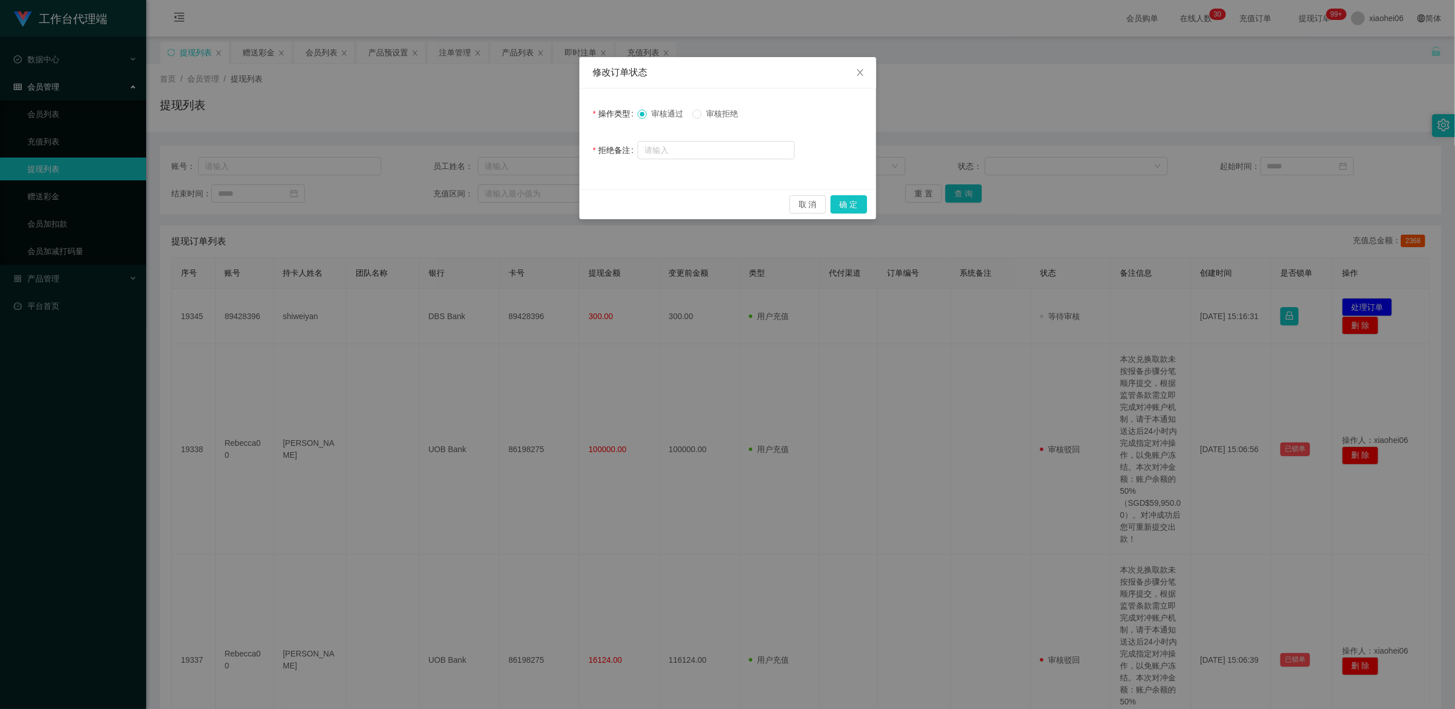
click at [723, 116] on span "审核拒绝" at bounding box center [722, 113] width 41 height 9
click at [703, 144] on input "text" at bounding box center [716, 150] width 157 height 18
click at [666, 153] on input "请联系助理完成商城限时数据任务再重新发起申请提现" at bounding box center [716, 151] width 157 height 18
type input "请联系助理完成商城限时数据任务再重新发起申请提现"
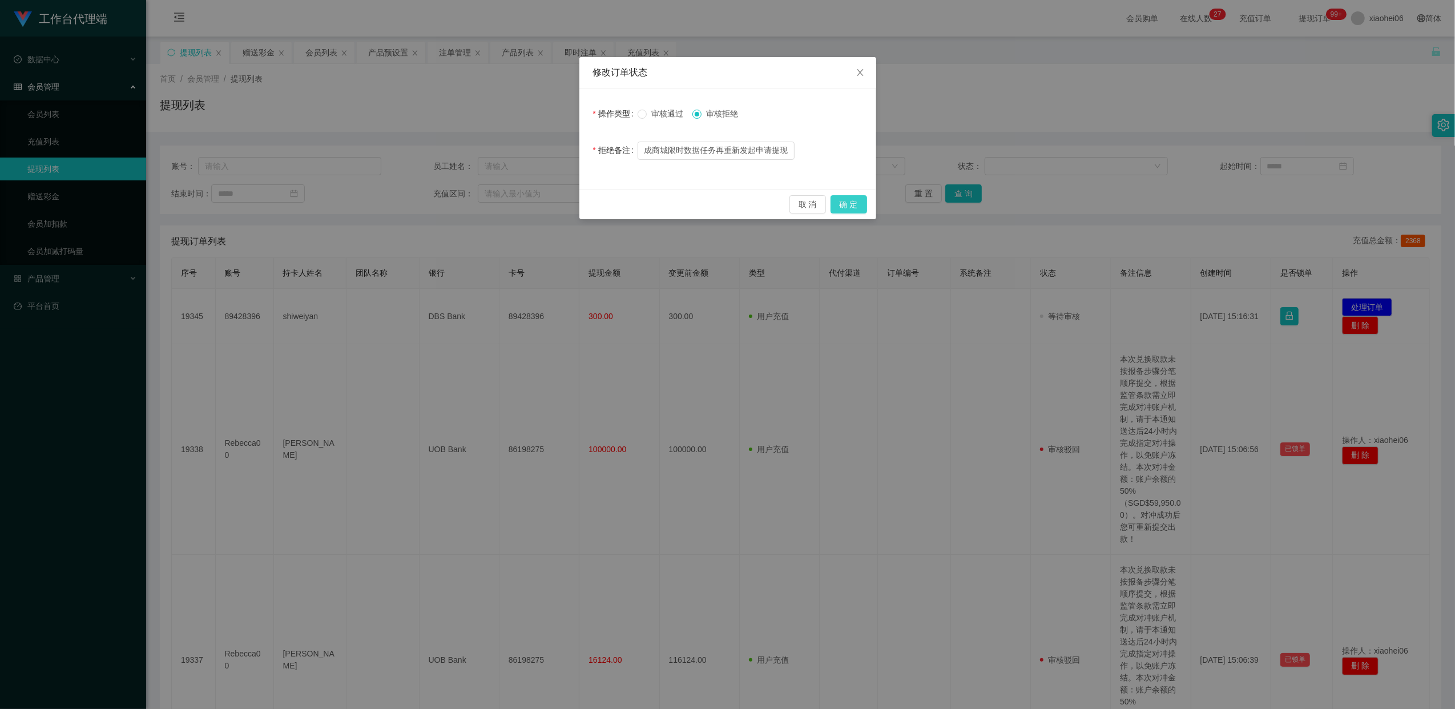
drag, startPoint x: 853, startPoint y: 202, endPoint x: 836, endPoint y: 228, distance: 31.5
click at [853, 202] on button "确 定" at bounding box center [849, 204] width 37 height 18
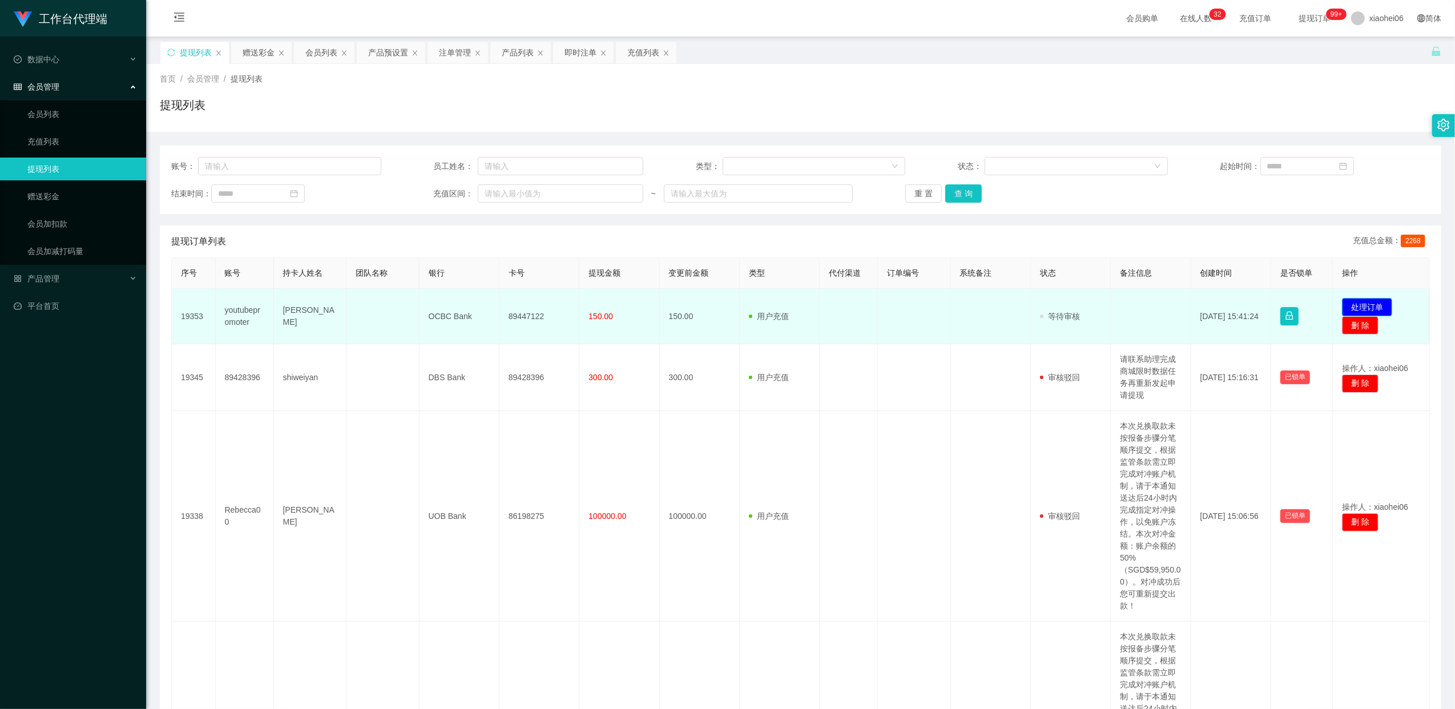
click at [743, 307] on button "处理订单" at bounding box center [1367, 307] width 50 height 18
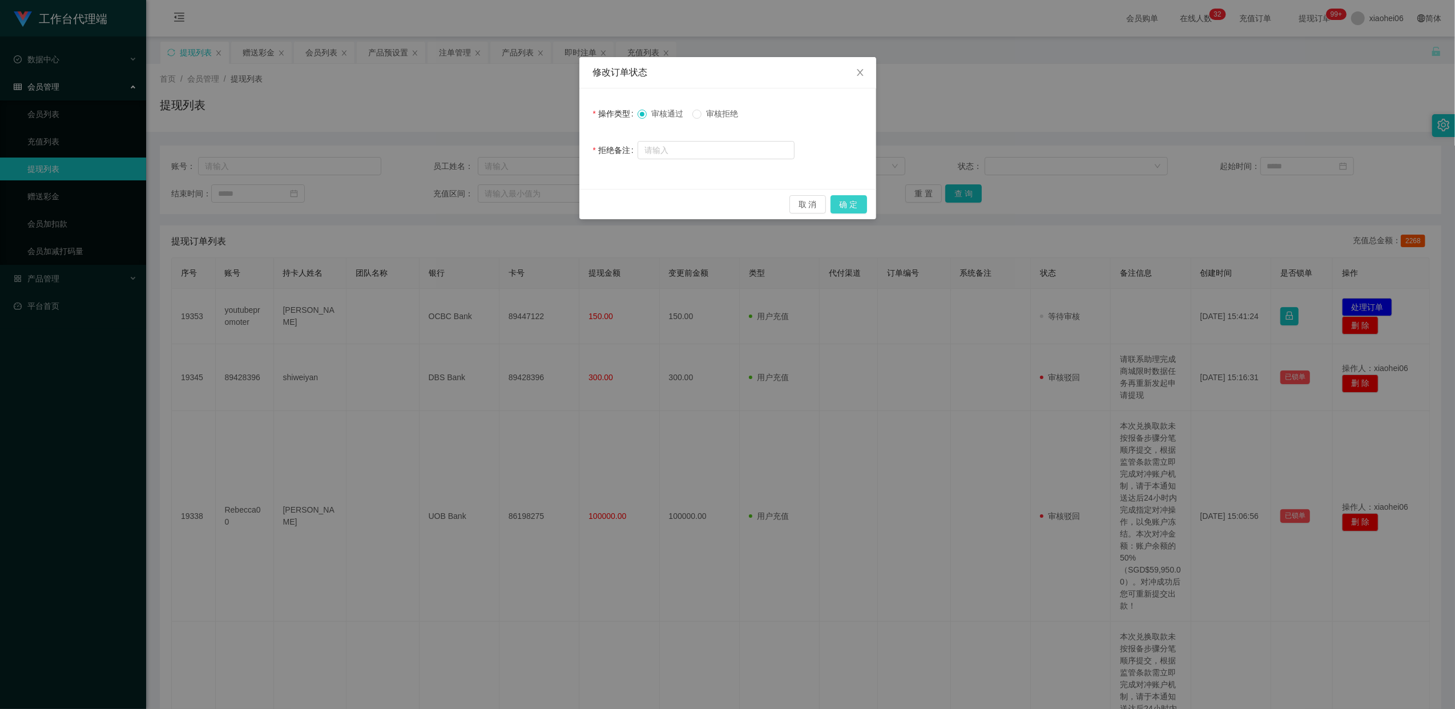
drag, startPoint x: 847, startPoint y: 204, endPoint x: 932, endPoint y: 186, distance: 86.5
click at [743, 206] on button "确 定" at bounding box center [849, 204] width 37 height 18
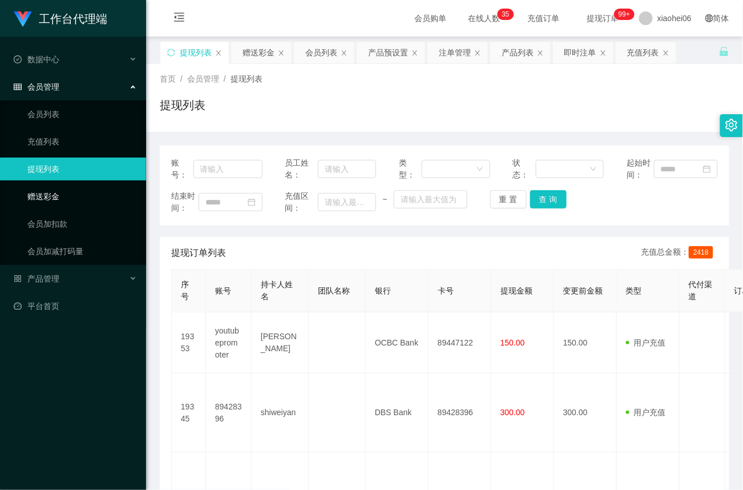
click at [42, 197] on link "赠送彩金" at bounding box center [82, 196] width 110 height 23
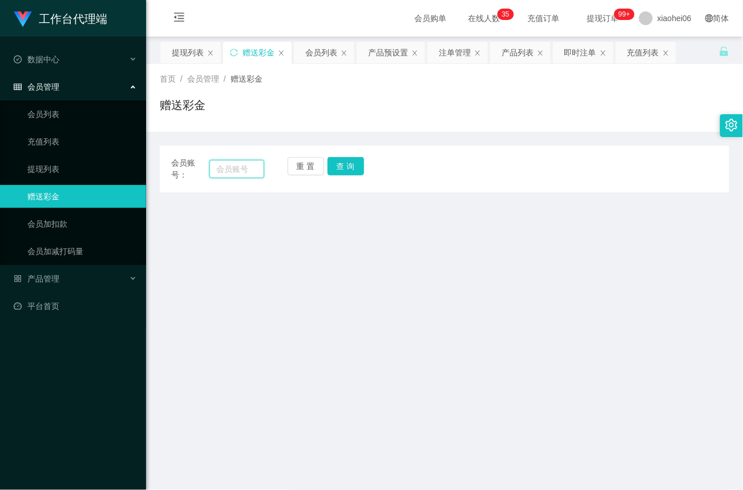
drag, startPoint x: 233, startPoint y: 163, endPoint x: 260, endPoint y: 171, distance: 28.7
click at [233, 163] on input "text" at bounding box center [237, 169] width 55 height 18
paste input "youtubepromoter"
type input "youtubepromoter"
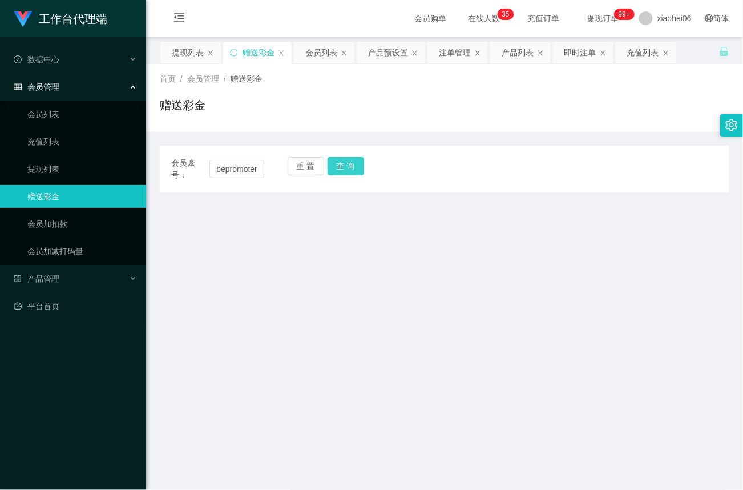
click at [341, 171] on button "查 询" at bounding box center [346, 166] width 37 height 18
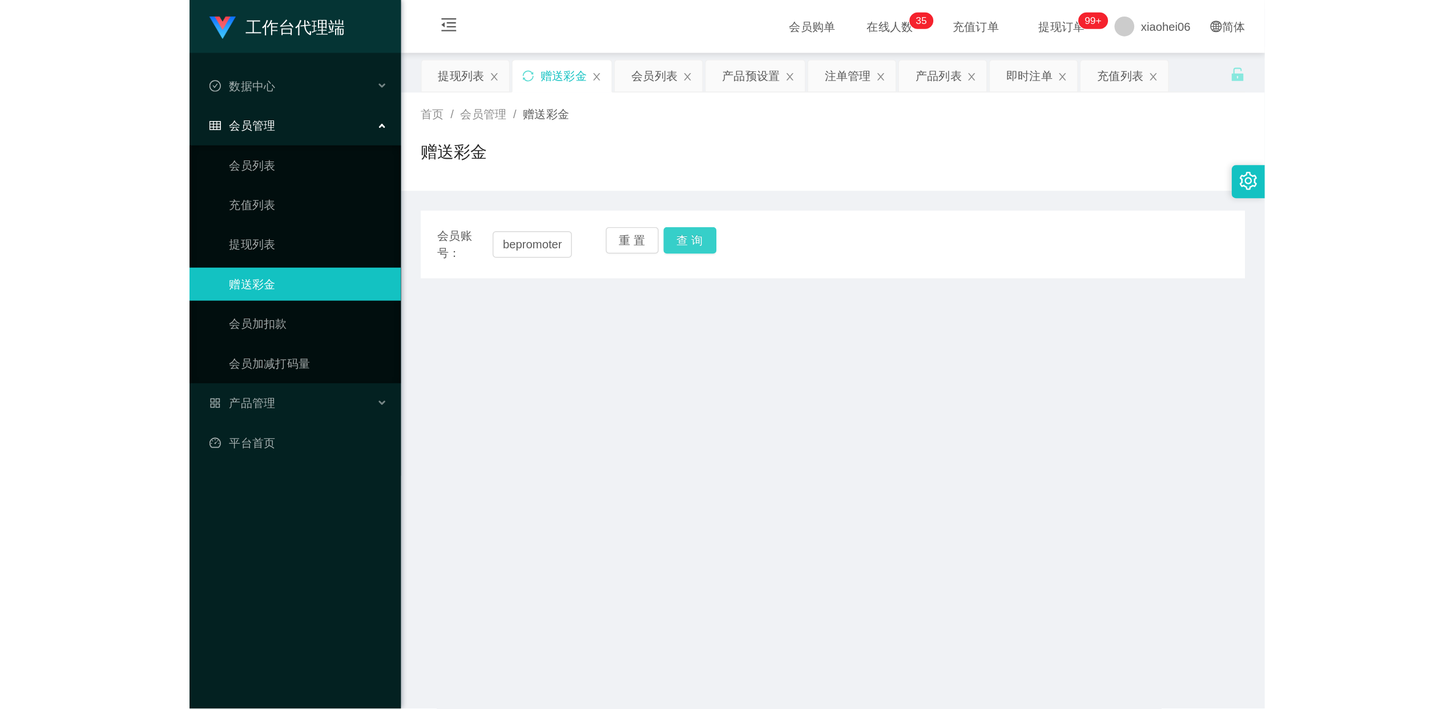
scroll to position [0, 0]
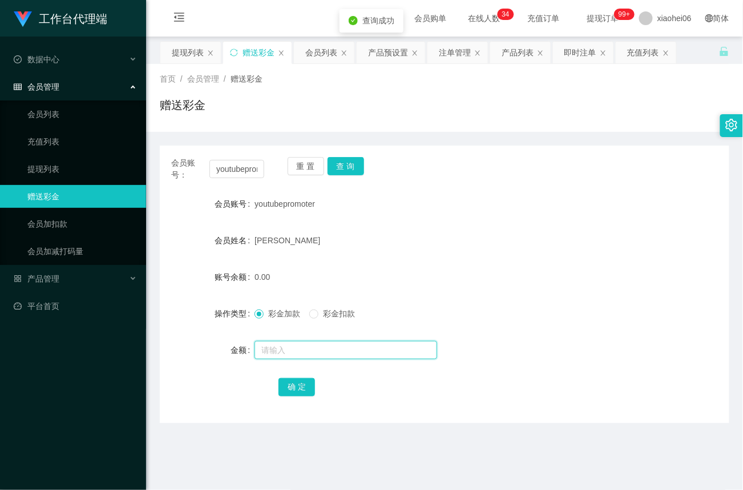
drag, startPoint x: 295, startPoint y: 345, endPoint x: 300, endPoint y: 349, distance: 6.5
click at [295, 345] on input "text" at bounding box center [346, 350] width 183 height 18
type input "40"
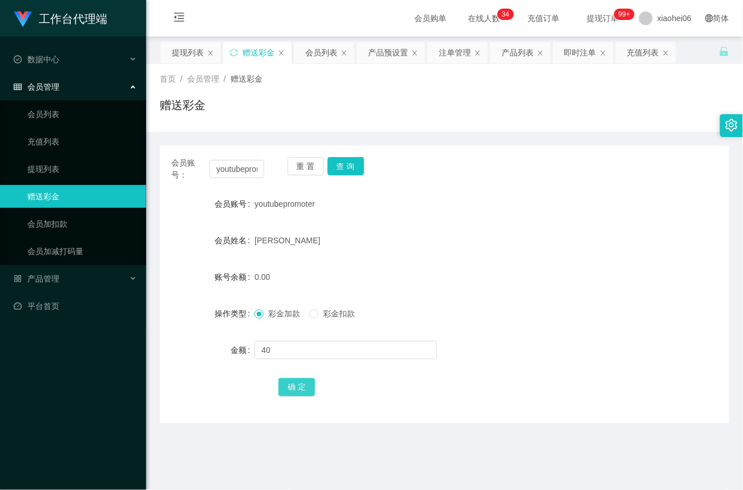
drag, startPoint x: 293, startPoint y: 391, endPoint x: 300, endPoint y: 384, distance: 8.9
click at [293, 391] on button "确 定" at bounding box center [297, 387] width 37 height 18
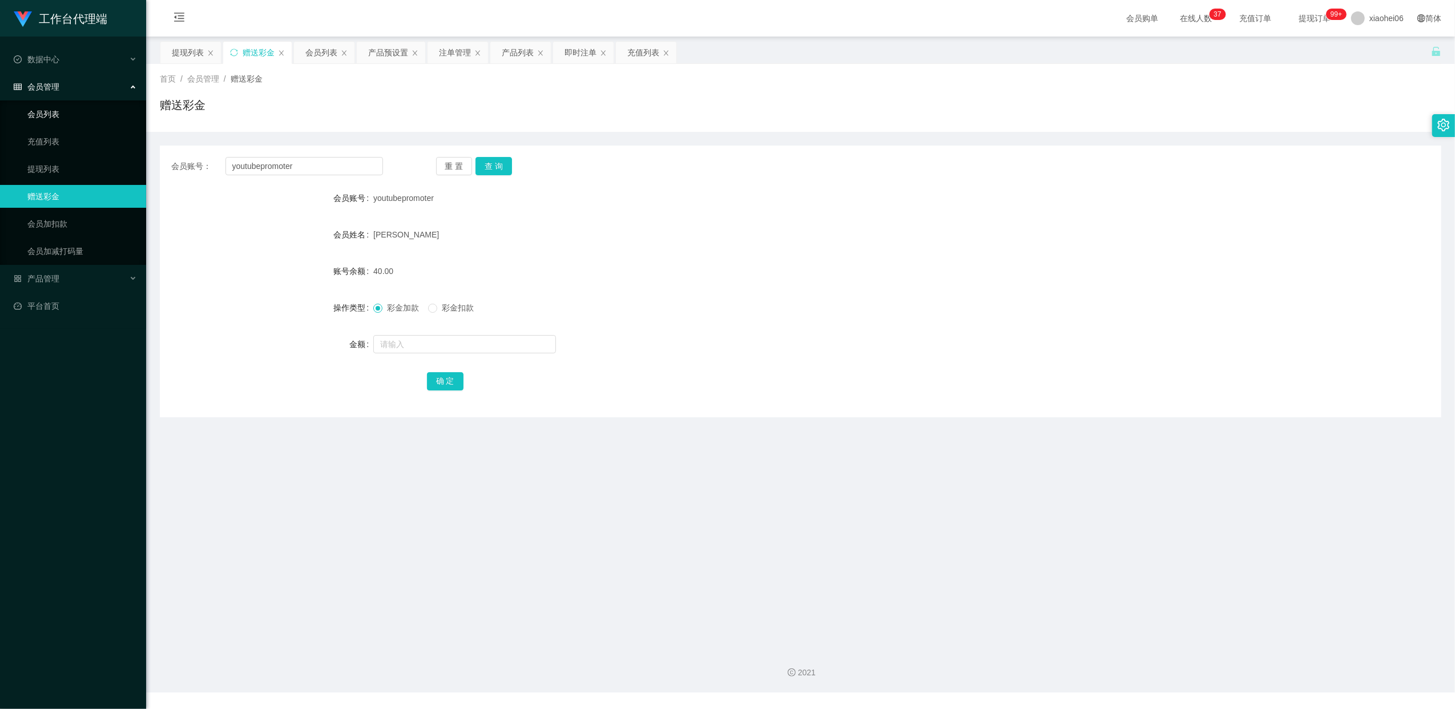
click at [48, 115] on link "会员列表" at bounding box center [82, 114] width 110 height 23
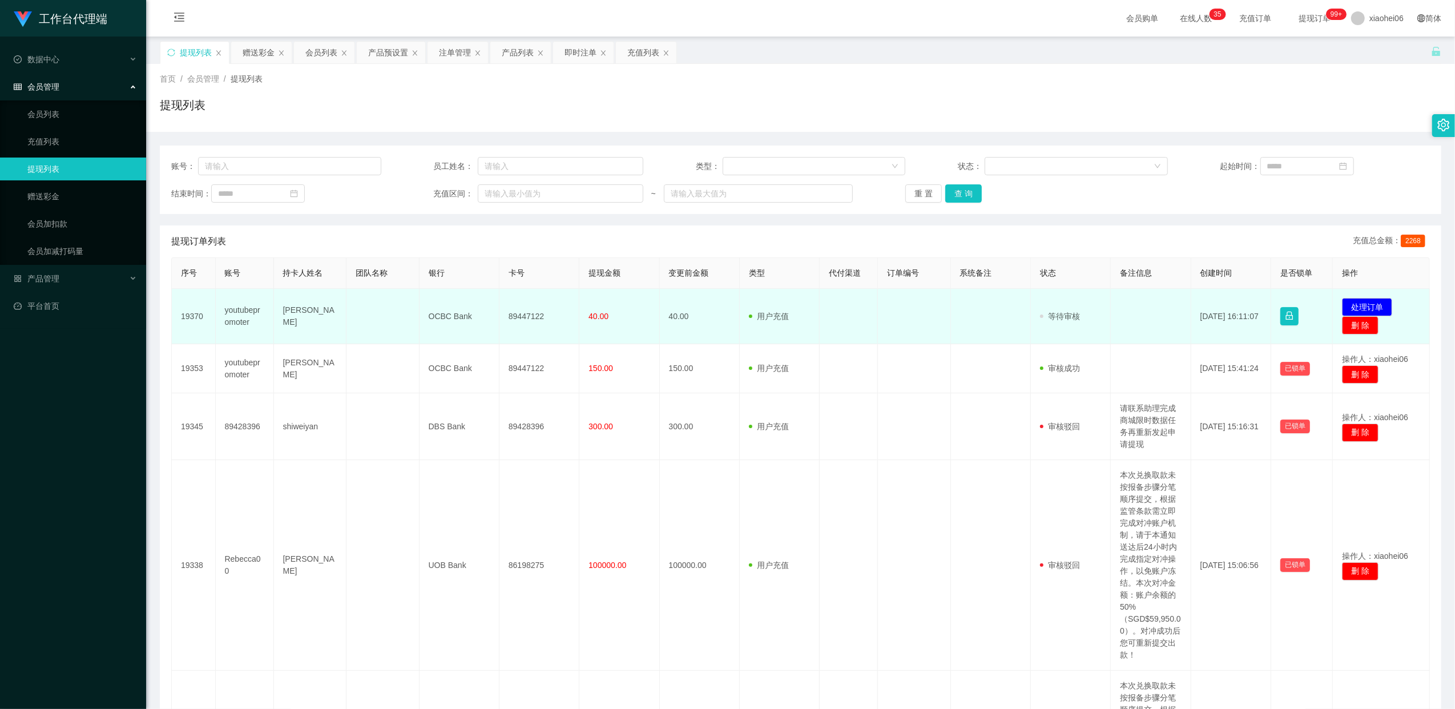
click at [534, 314] on td "89447122" at bounding box center [540, 316] width 80 height 55
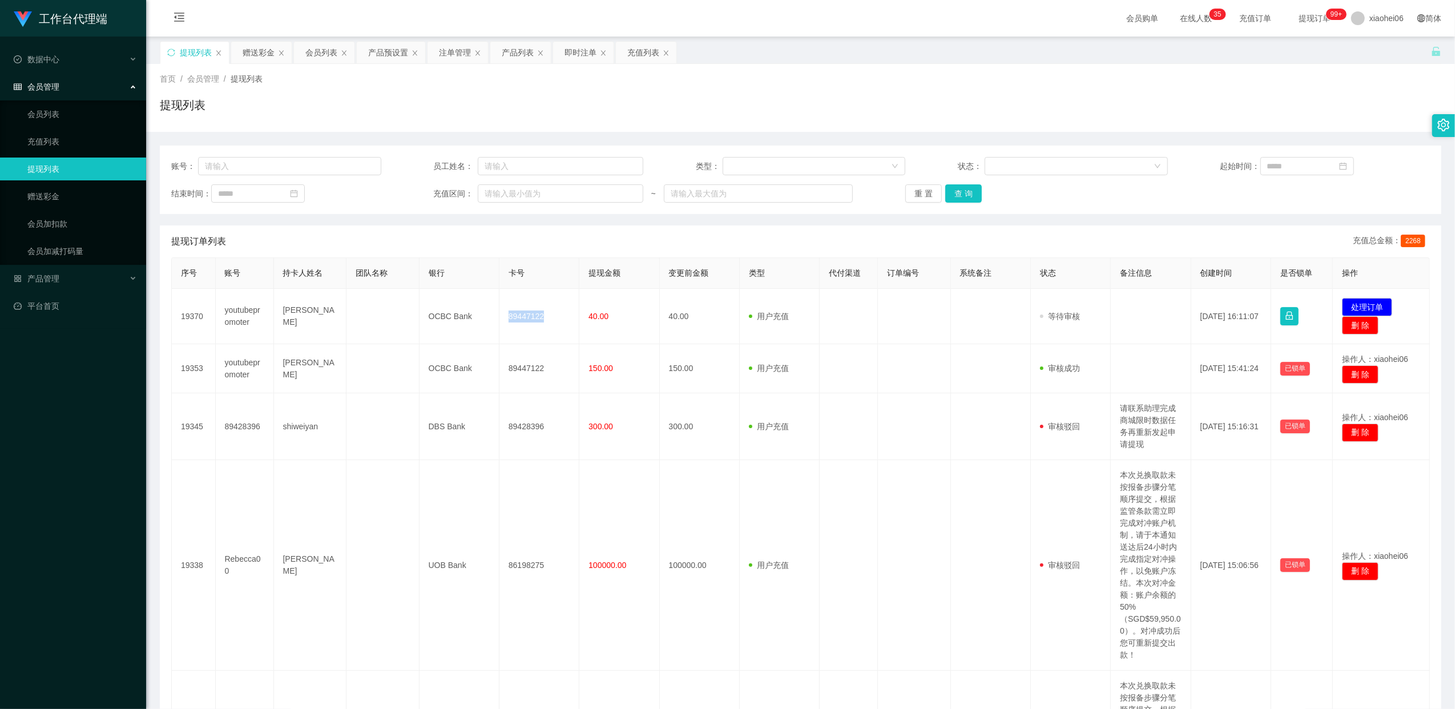
copy td "89447122"
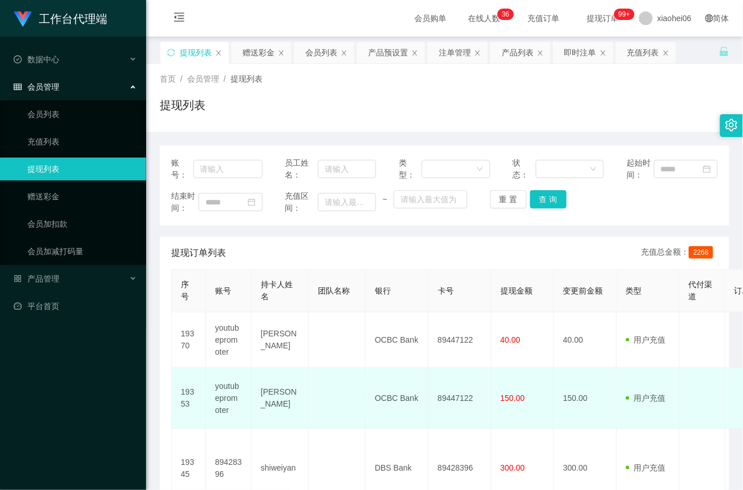
click at [409, 389] on td "OCBC Bank" at bounding box center [397, 398] width 63 height 61
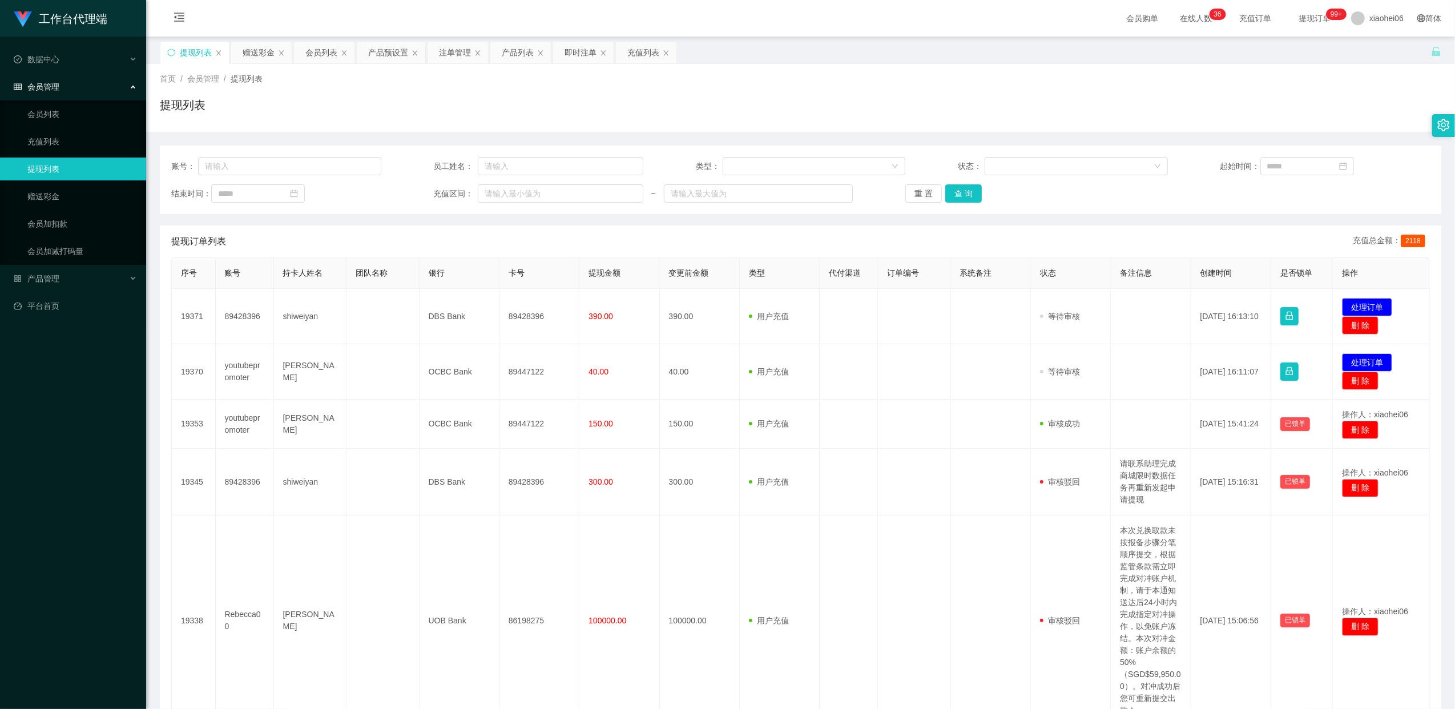
click at [539, 315] on td "89428396" at bounding box center [540, 316] width 80 height 55
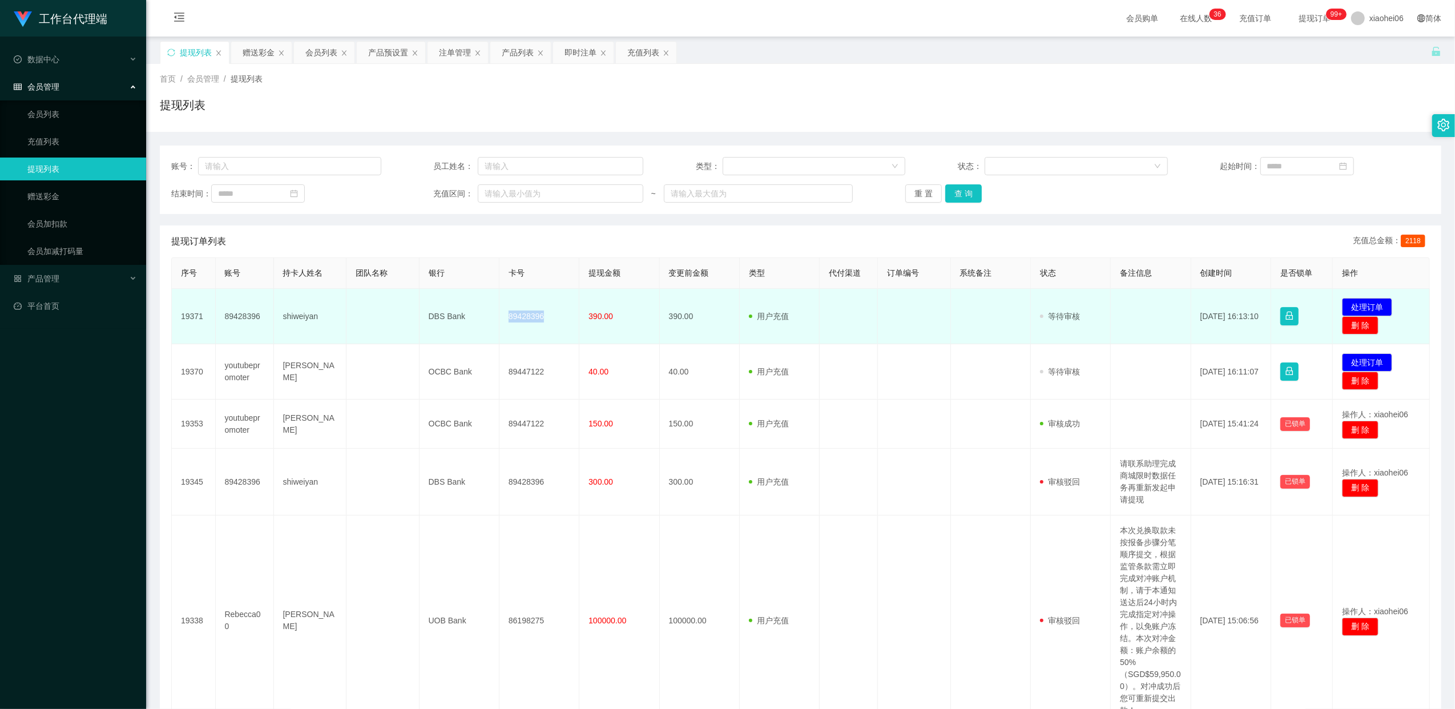
copy td "89428396"
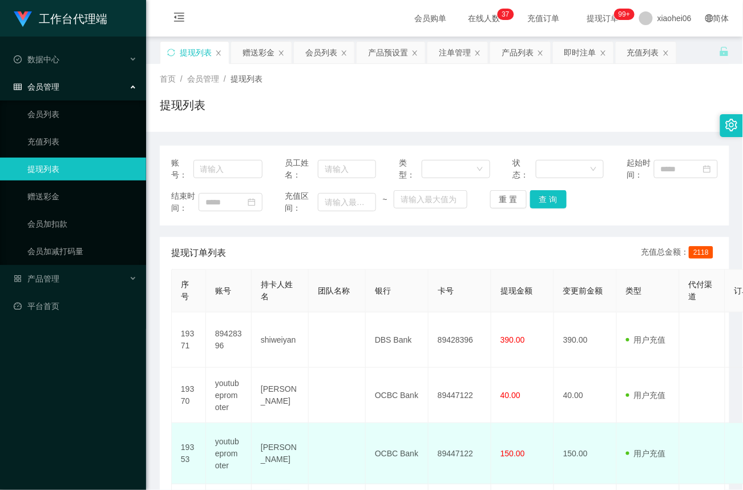
click at [594, 484] on td "150.00" at bounding box center [585, 453] width 63 height 61
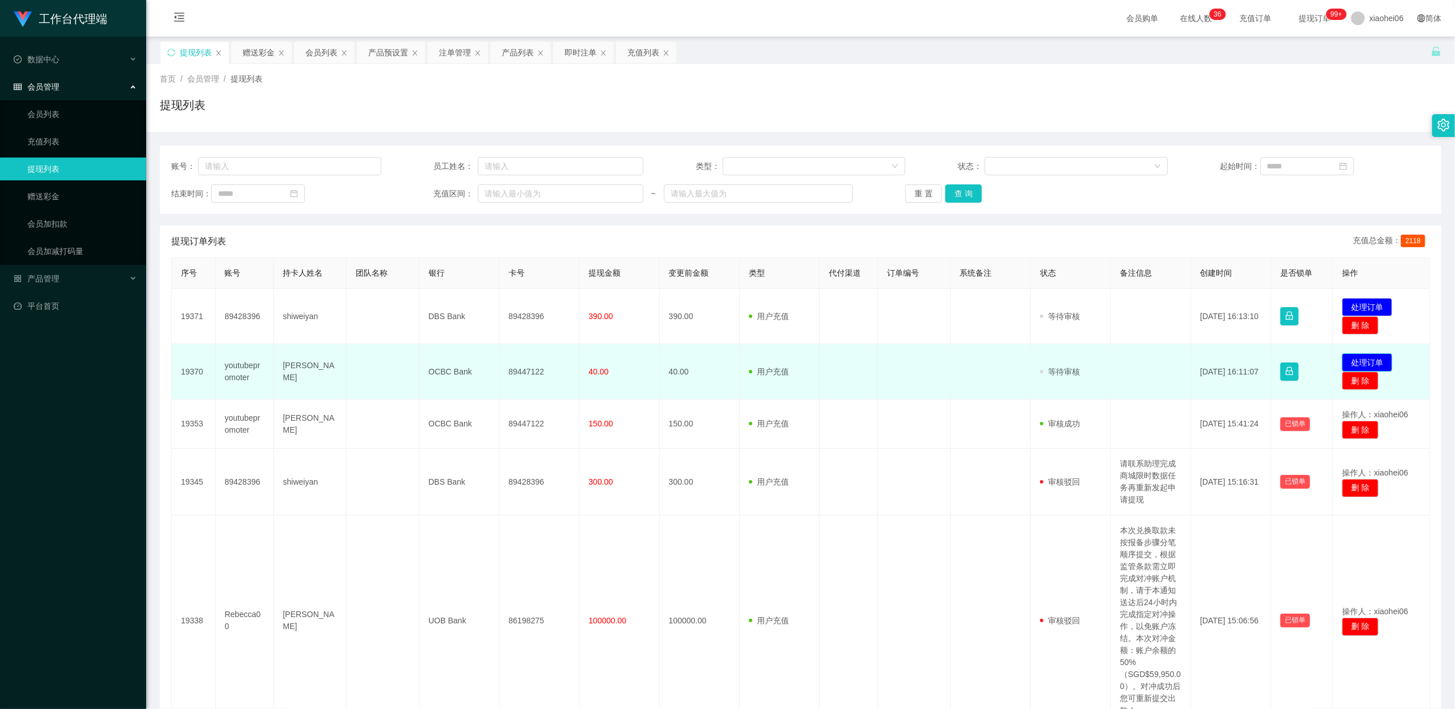
click at [1376, 361] on button "处理订单" at bounding box center [1367, 362] width 50 height 18
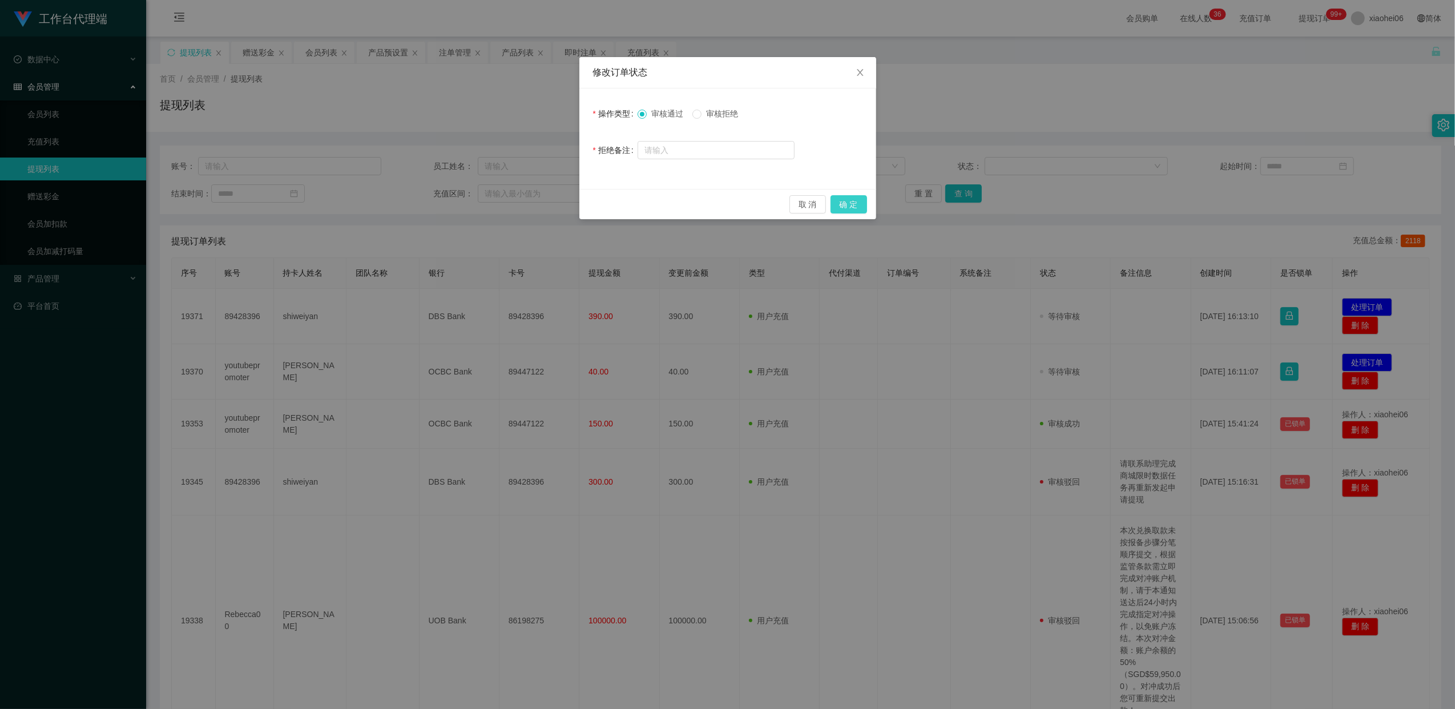
click at [855, 206] on button "确 定" at bounding box center [849, 204] width 37 height 18
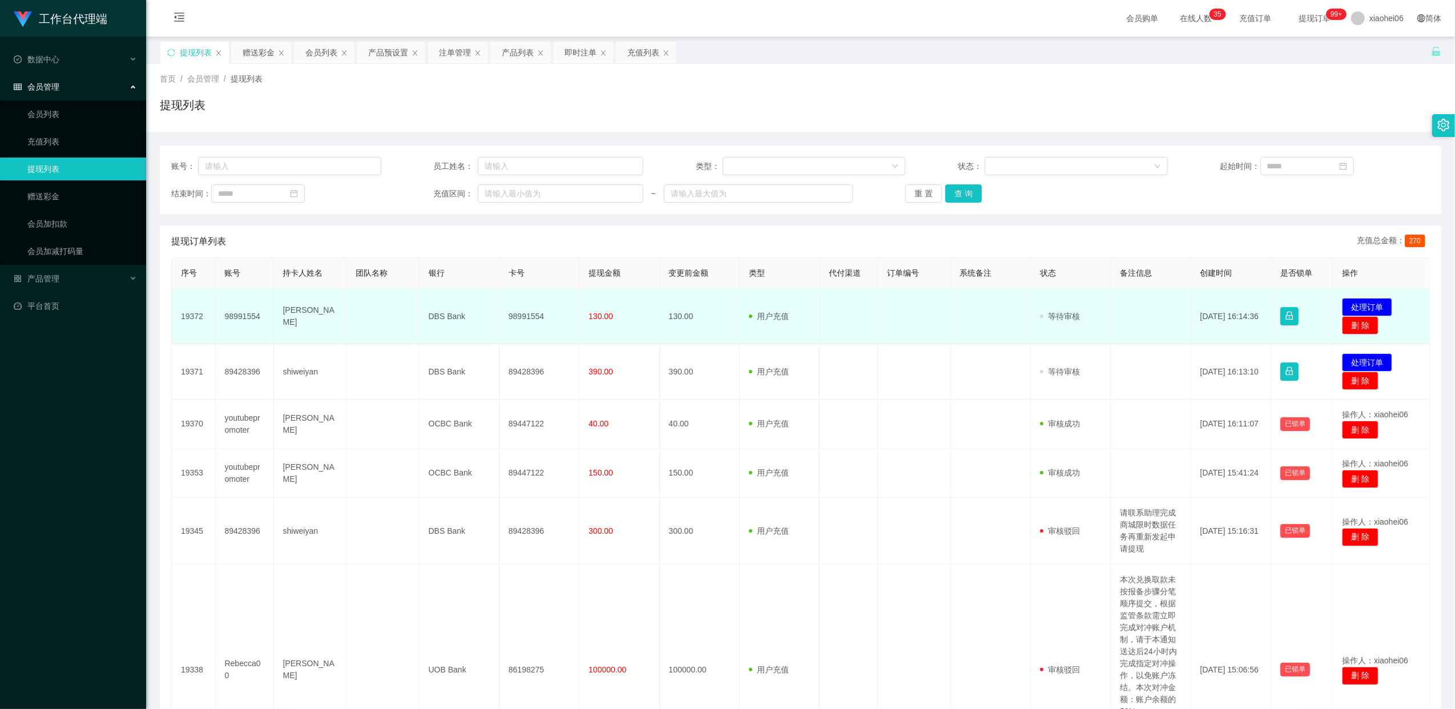
click at [533, 319] on td "98991554" at bounding box center [540, 316] width 80 height 55
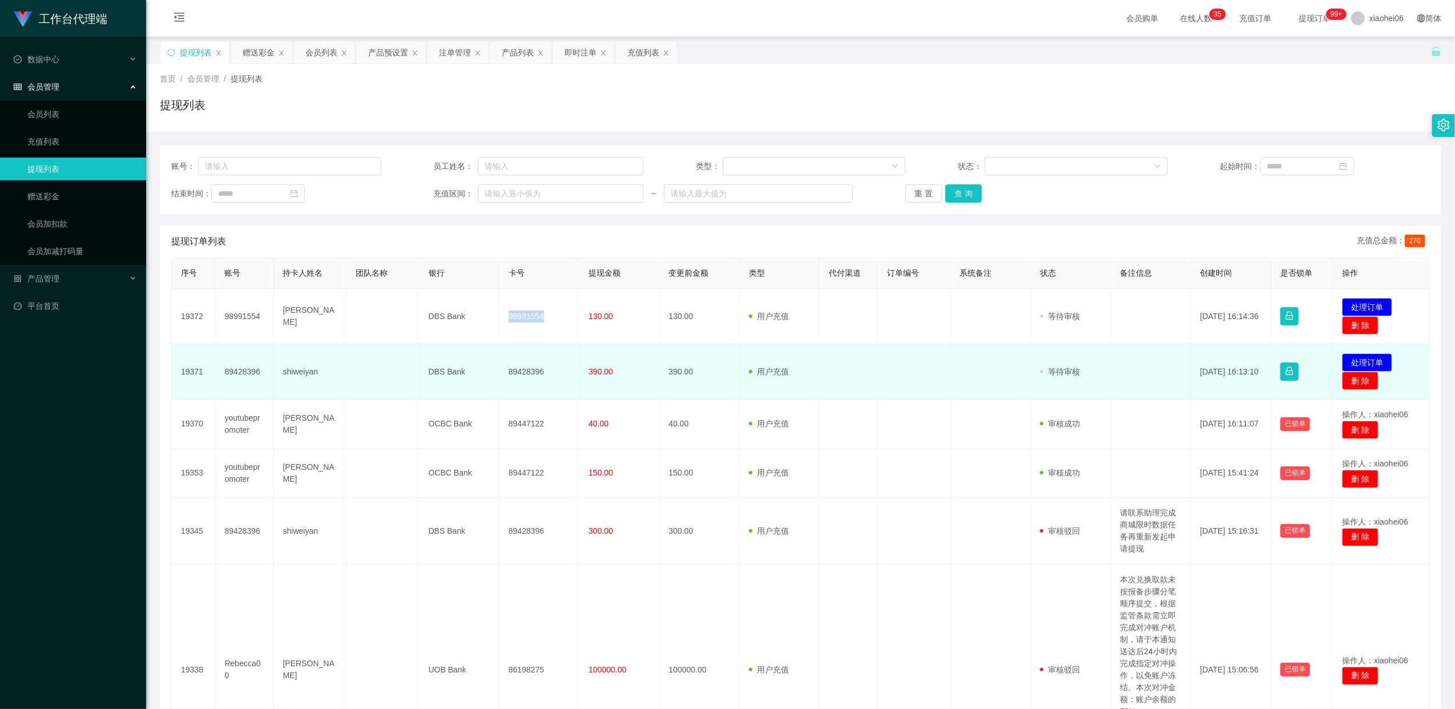
copy td "98991554"
click at [1376, 364] on button "处理订单" at bounding box center [1367, 362] width 50 height 18
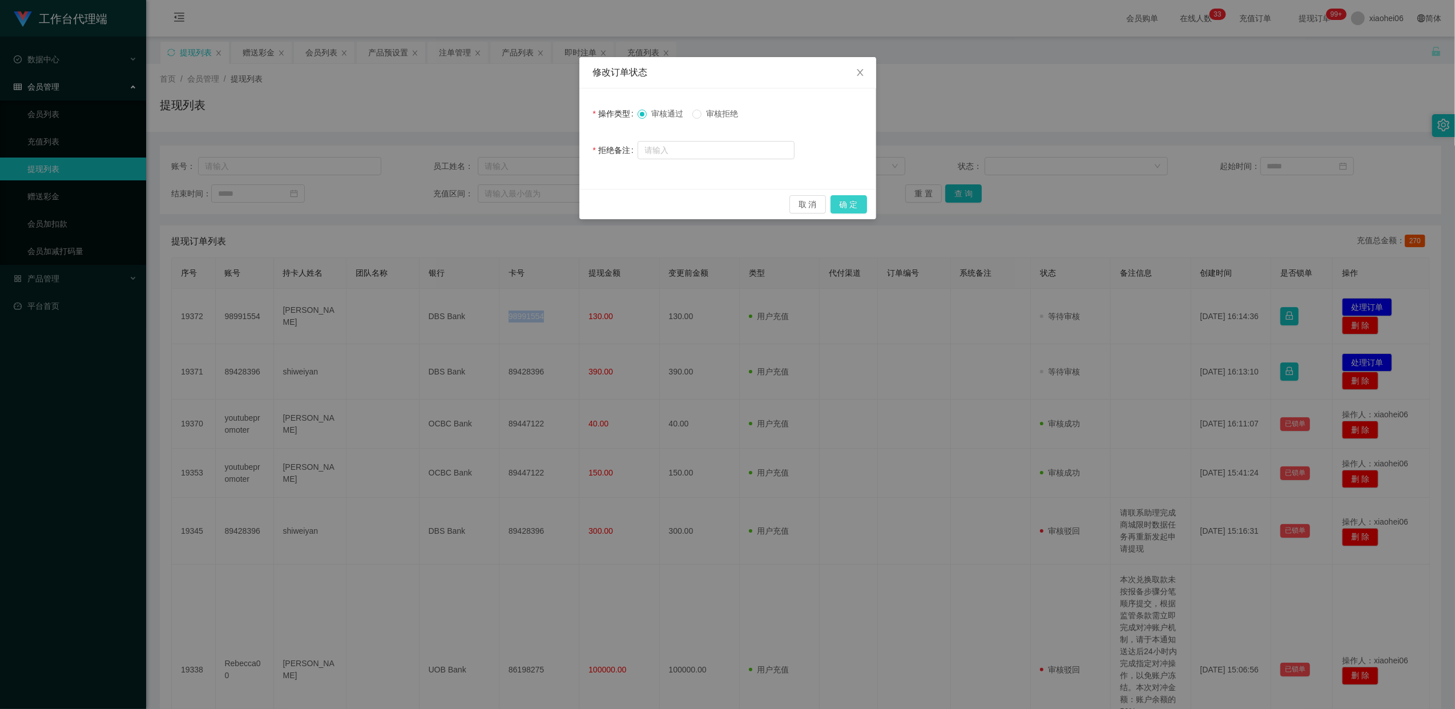
click at [841, 207] on button "确 定" at bounding box center [849, 204] width 37 height 18
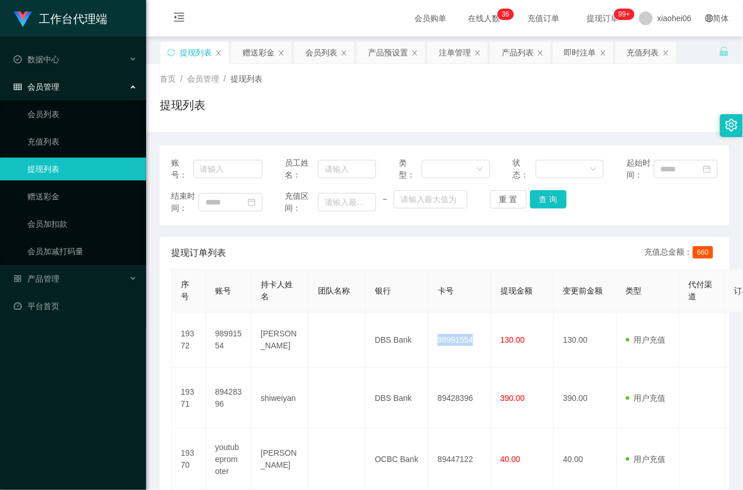
click at [58, 167] on link "提现列表" at bounding box center [82, 169] width 110 height 23
click at [201, 167] on input "text" at bounding box center [228, 169] width 69 height 18
paste input "98991554"
click at [556, 202] on button "查 询" at bounding box center [548, 199] width 37 height 18
drag, startPoint x: 254, startPoint y: 167, endPoint x: 74, endPoint y: 160, distance: 179.4
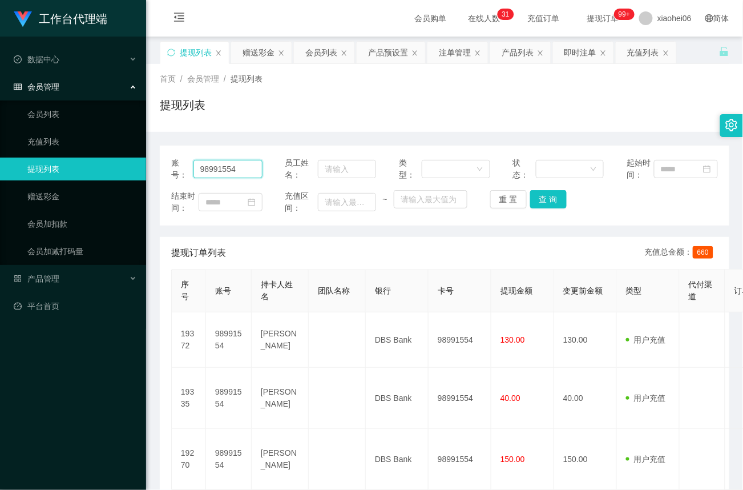
click at [74, 160] on section "工作台代理端 数据中心 会员管理 会员列表 充值列表 提现列表 赠送彩金 会员加扣款 会员加减打码量 产品管理 平台首页 保存配置 重置配置 整体风格设置 主…" at bounding box center [371, 346] width 743 height 693
paste input "89428396"
type input "89428396"
click at [546, 202] on button "查 询" at bounding box center [548, 199] width 37 height 18
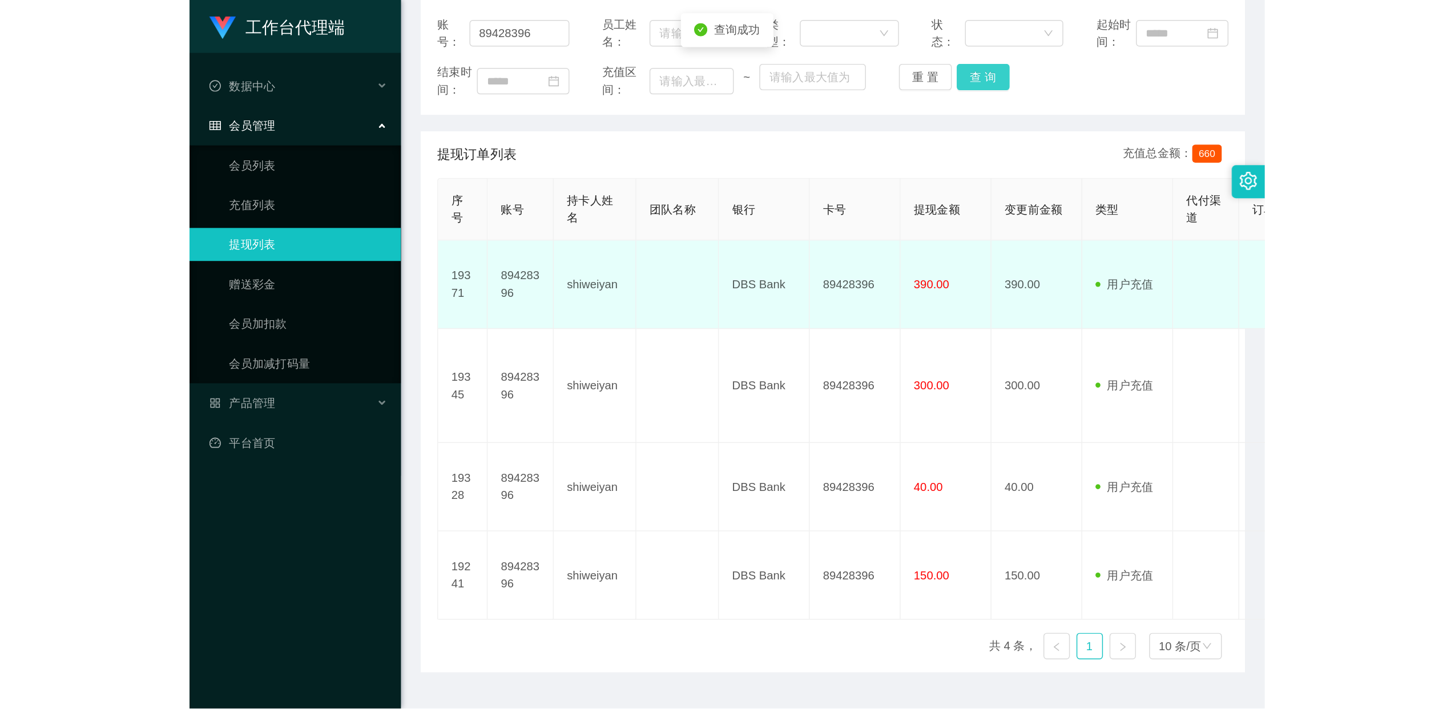
scroll to position [147, 0]
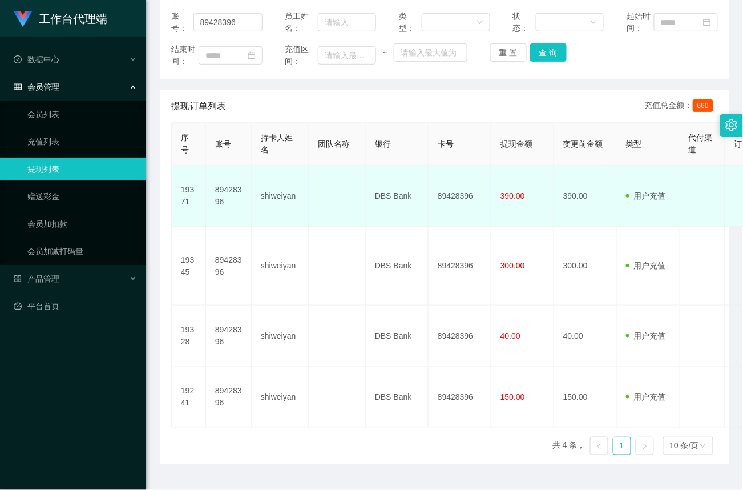
drag, startPoint x: 452, startPoint y: 231, endPoint x: 480, endPoint y: 219, distance: 30.2
click at [452, 231] on td "89428396" at bounding box center [460, 266] width 63 height 79
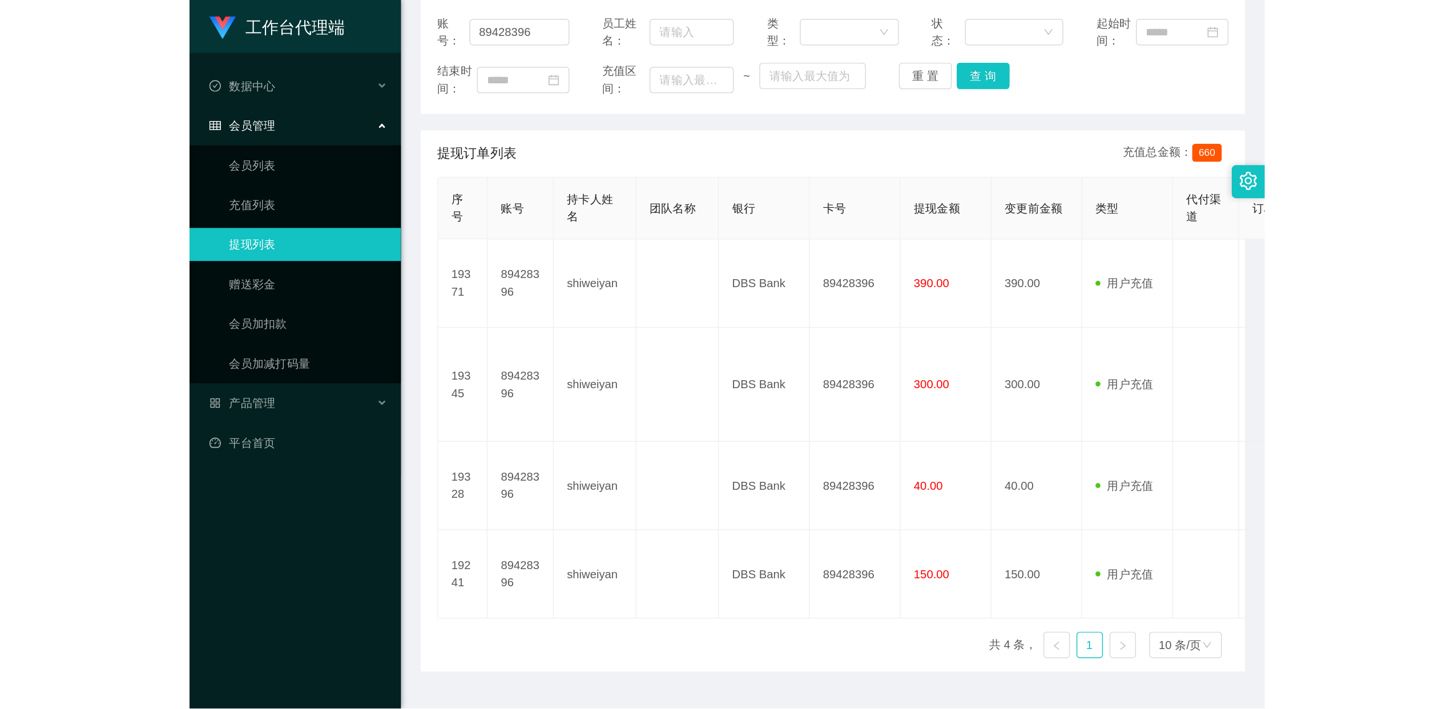
scroll to position [0, 0]
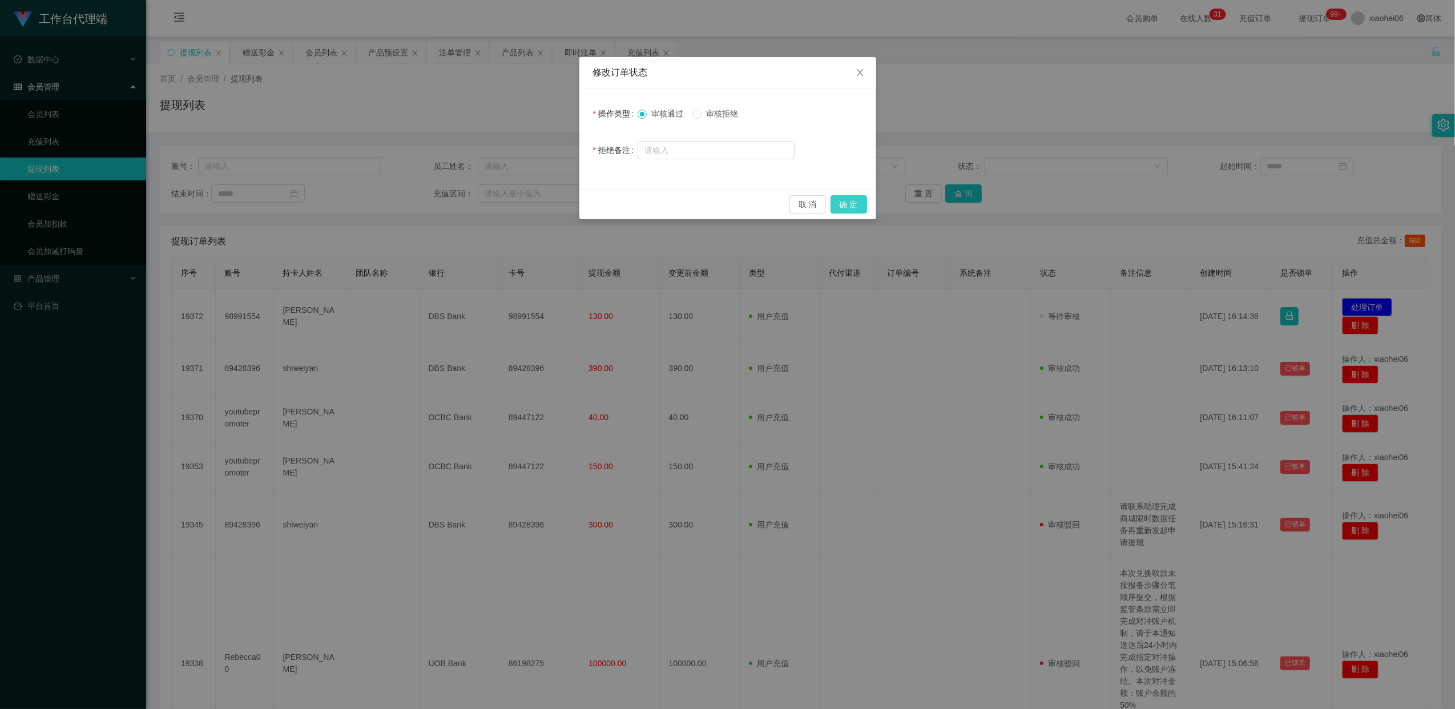
click at [858, 206] on button "确 定" at bounding box center [849, 204] width 37 height 18
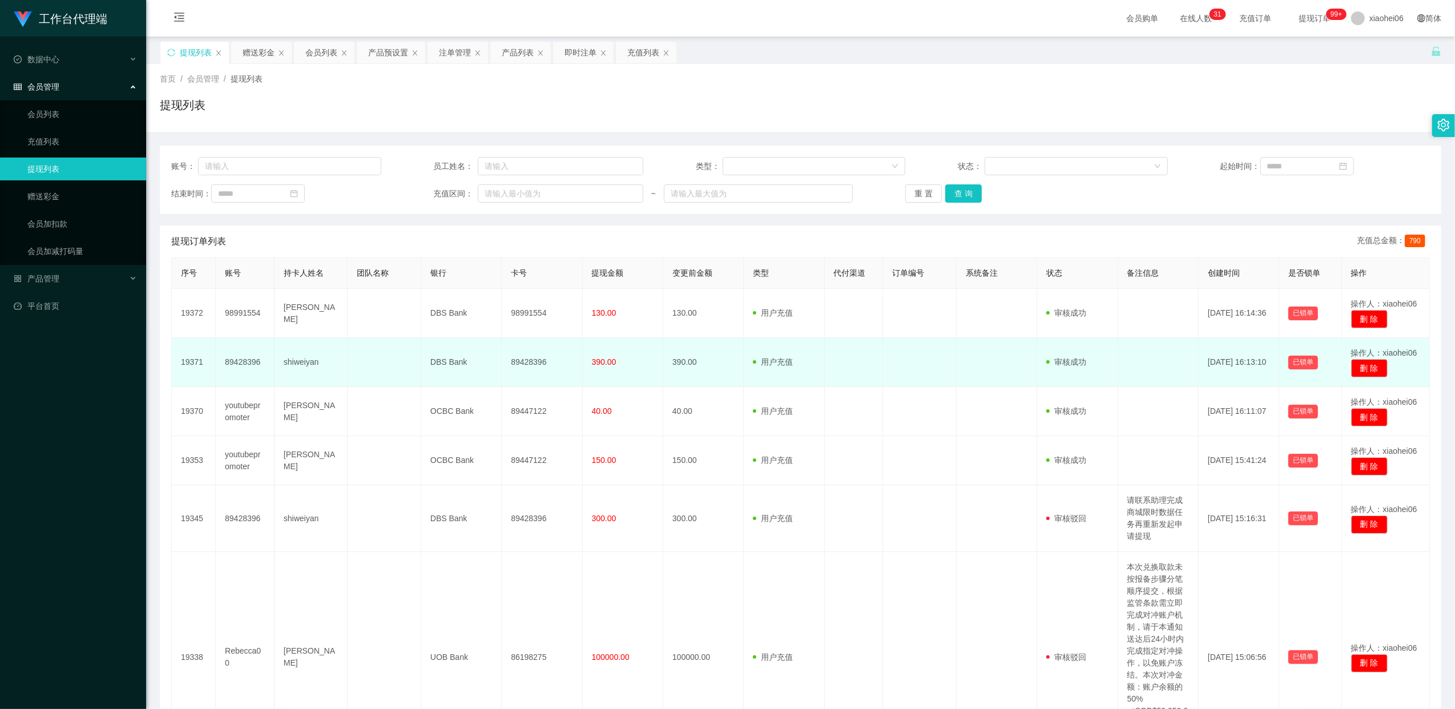
click at [517, 361] on td "89428396" at bounding box center [542, 362] width 81 height 49
click at [517, 362] on td "89428396" at bounding box center [542, 362] width 81 height 49
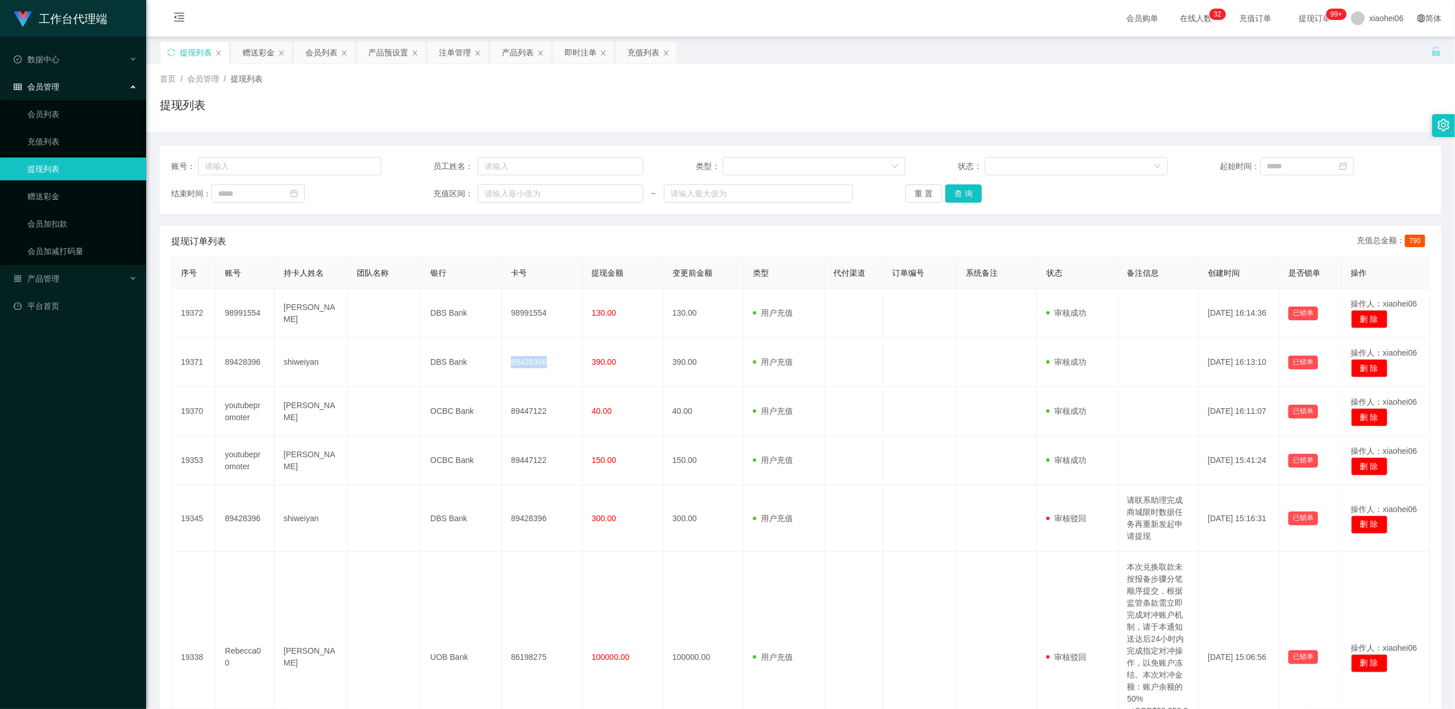
copy td "89428396"
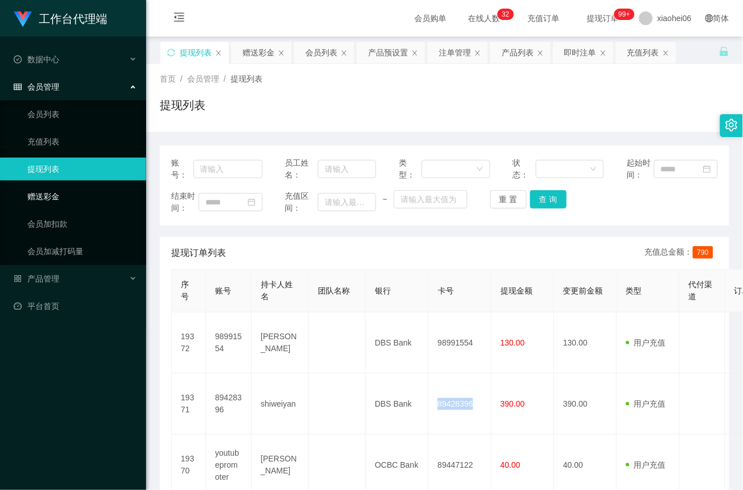
click at [29, 192] on link "赠送彩金" at bounding box center [82, 196] width 110 height 23
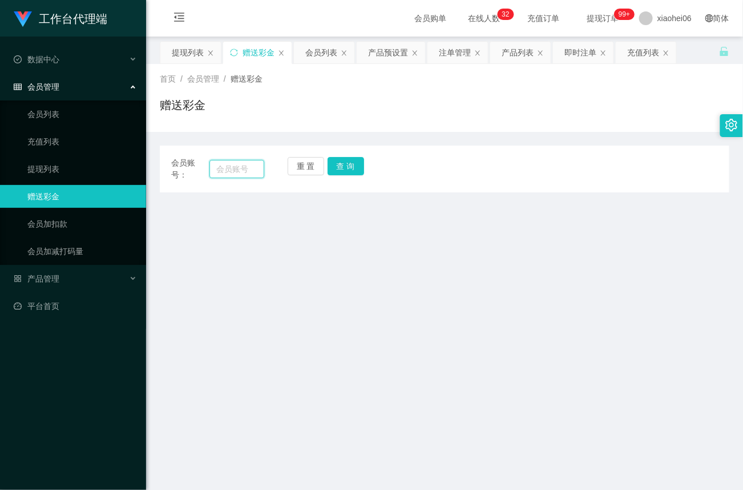
click at [257, 166] on input "text" at bounding box center [237, 169] width 55 height 18
paste input "89428396"
type input "89428396"
drag, startPoint x: 355, startPoint y: 165, endPoint x: 355, endPoint y: 174, distance: 8.6
click at [355, 165] on button "查 询" at bounding box center [346, 166] width 37 height 18
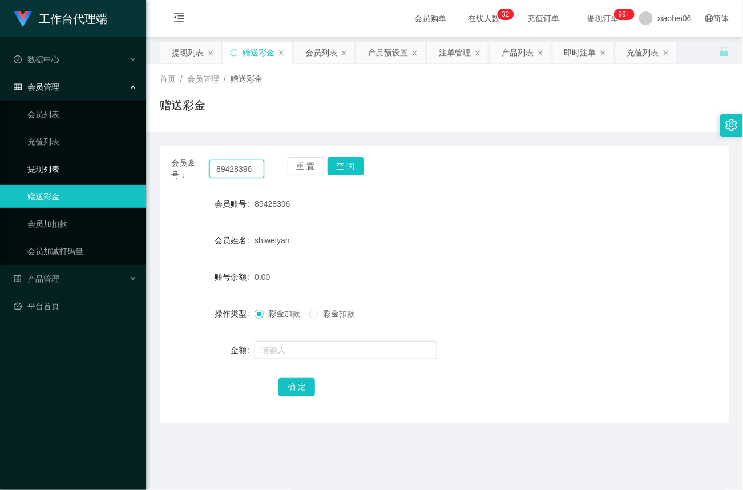
drag, startPoint x: 259, startPoint y: 169, endPoint x: 13, endPoint y: 165, distance: 246.7
click at [13, 165] on section "工作台代理端 数据中心 会员管理 会员列表 充值列表 提现列表 赠送彩金 会员加扣款 会员加减打码量 产品管理 平台首页 保存配置 重置配置 整体风格设置 主…" at bounding box center [371, 346] width 743 height 693
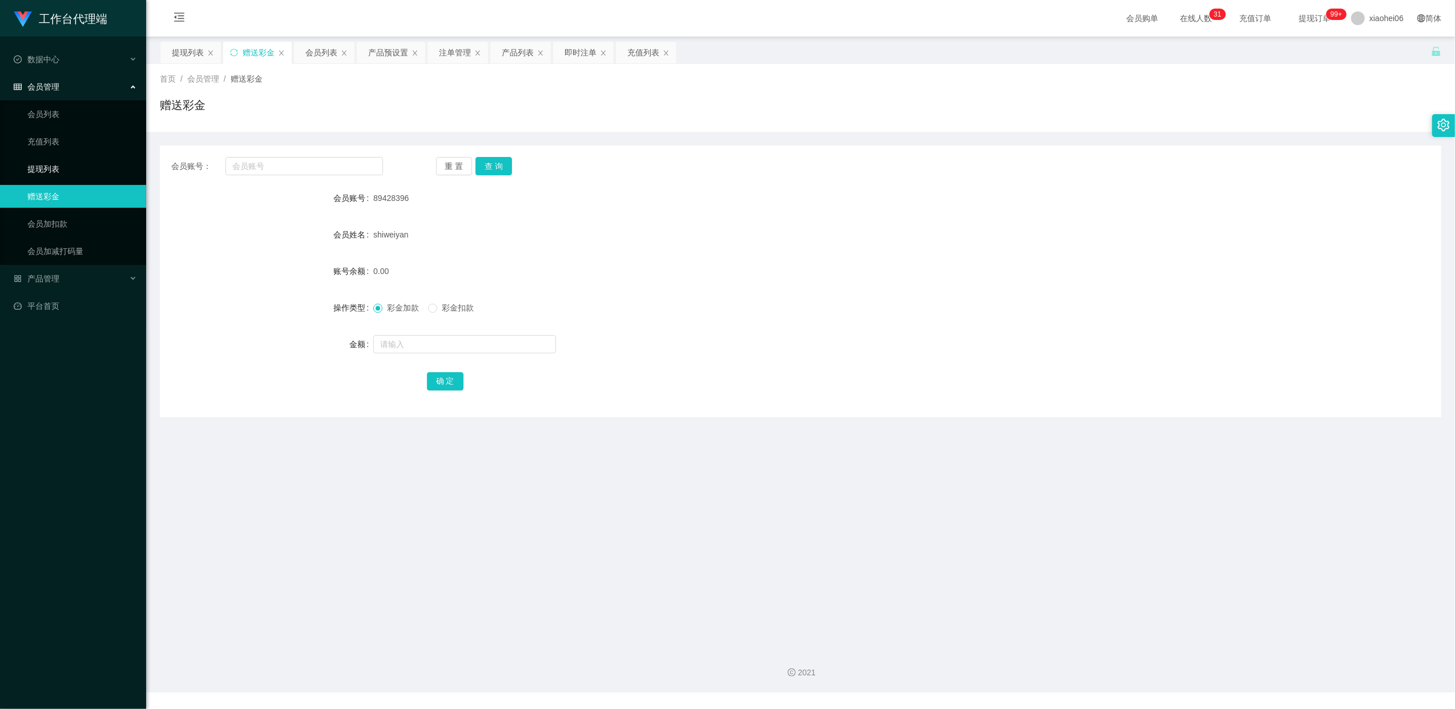
click at [56, 166] on link "提现列表" at bounding box center [82, 169] width 110 height 23
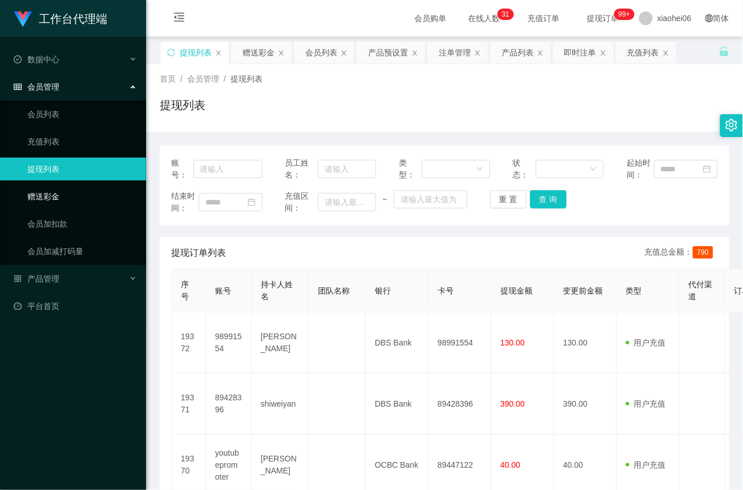
click at [42, 187] on link "赠送彩金" at bounding box center [82, 196] width 110 height 23
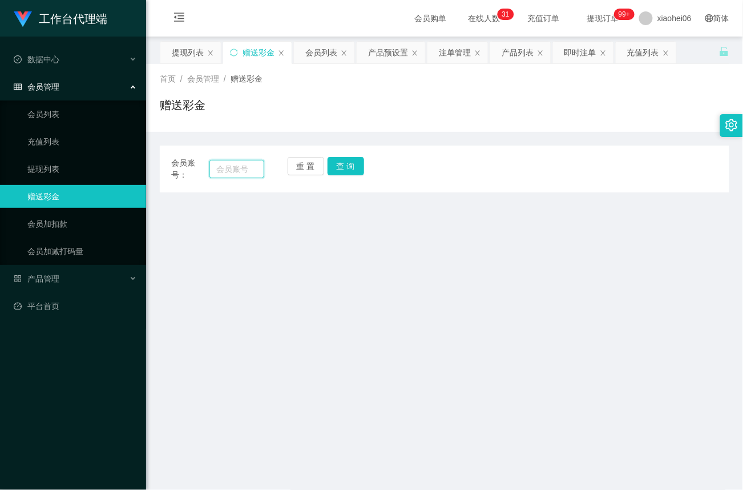
click at [230, 164] on input "text" at bounding box center [237, 169] width 55 height 18
paste input "youtubepromoter"
type input "youtubepromoter"
drag, startPoint x: 352, startPoint y: 170, endPoint x: 351, endPoint y: 192, distance: 22.9
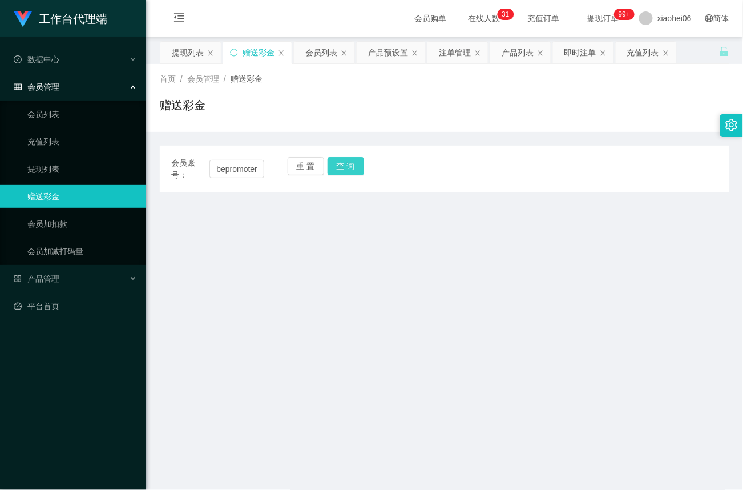
click at [352, 170] on button "查 询" at bounding box center [346, 166] width 37 height 18
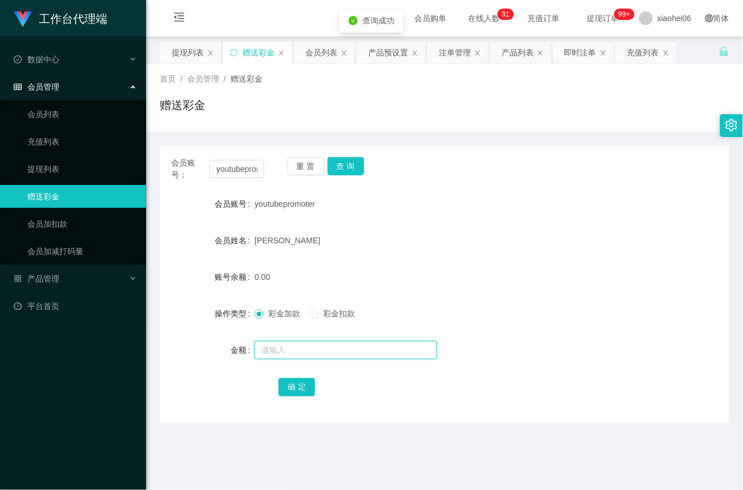
click at [275, 346] on input "text" at bounding box center [346, 350] width 183 height 18
type input "40"
click at [291, 380] on button "确 定" at bounding box center [297, 387] width 37 height 18
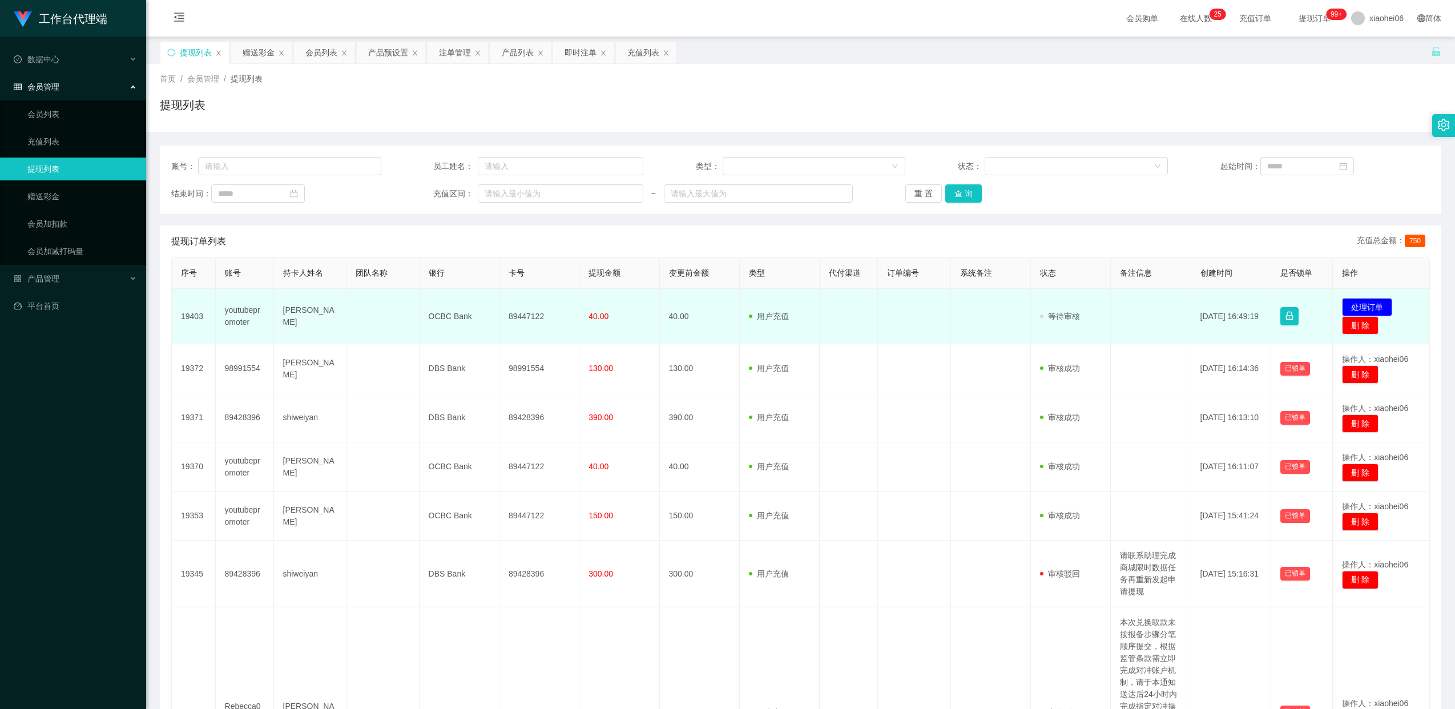
click at [537, 316] on td "89447122" at bounding box center [540, 316] width 80 height 55
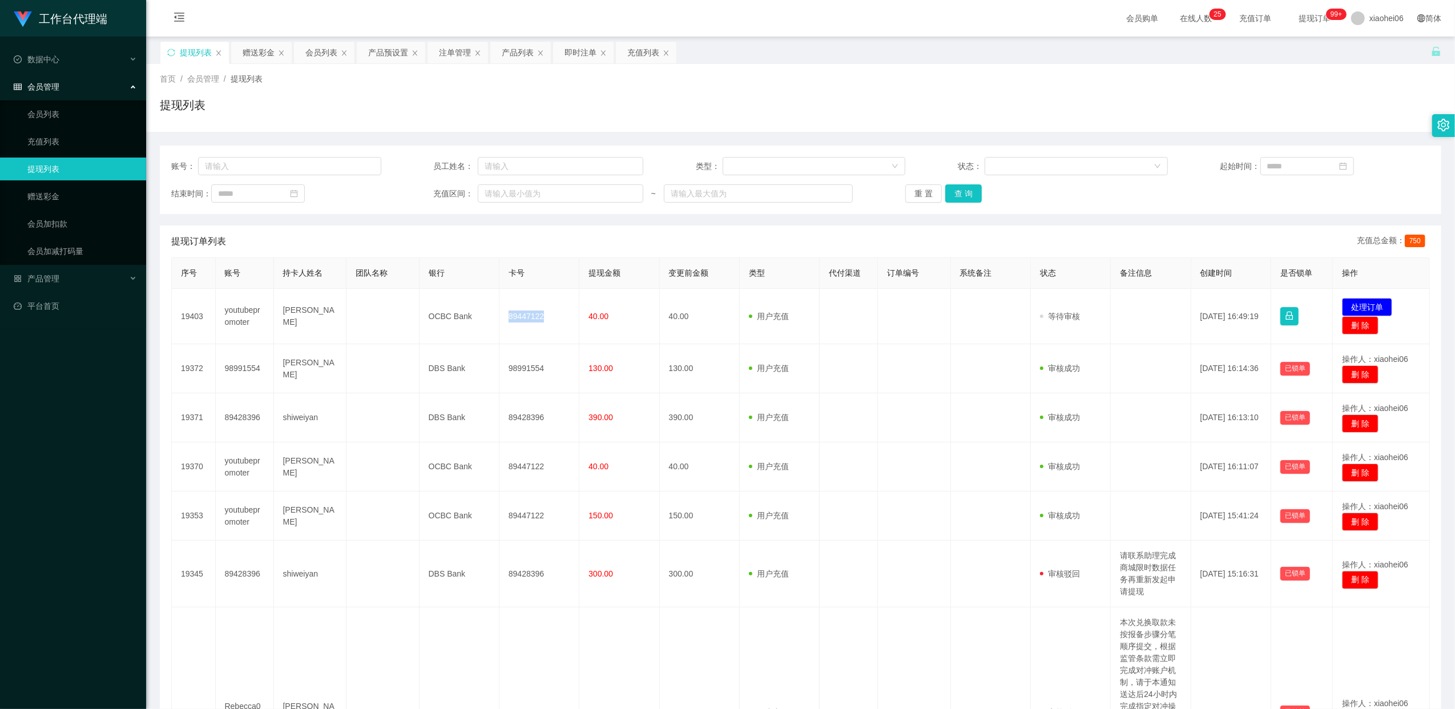
copy td "89447122"
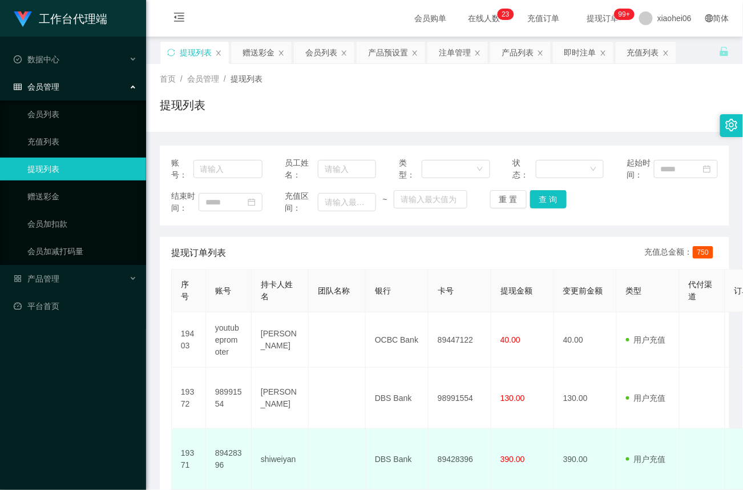
click at [585, 481] on td "390.00" at bounding box center [585, 459] width 63 height 61
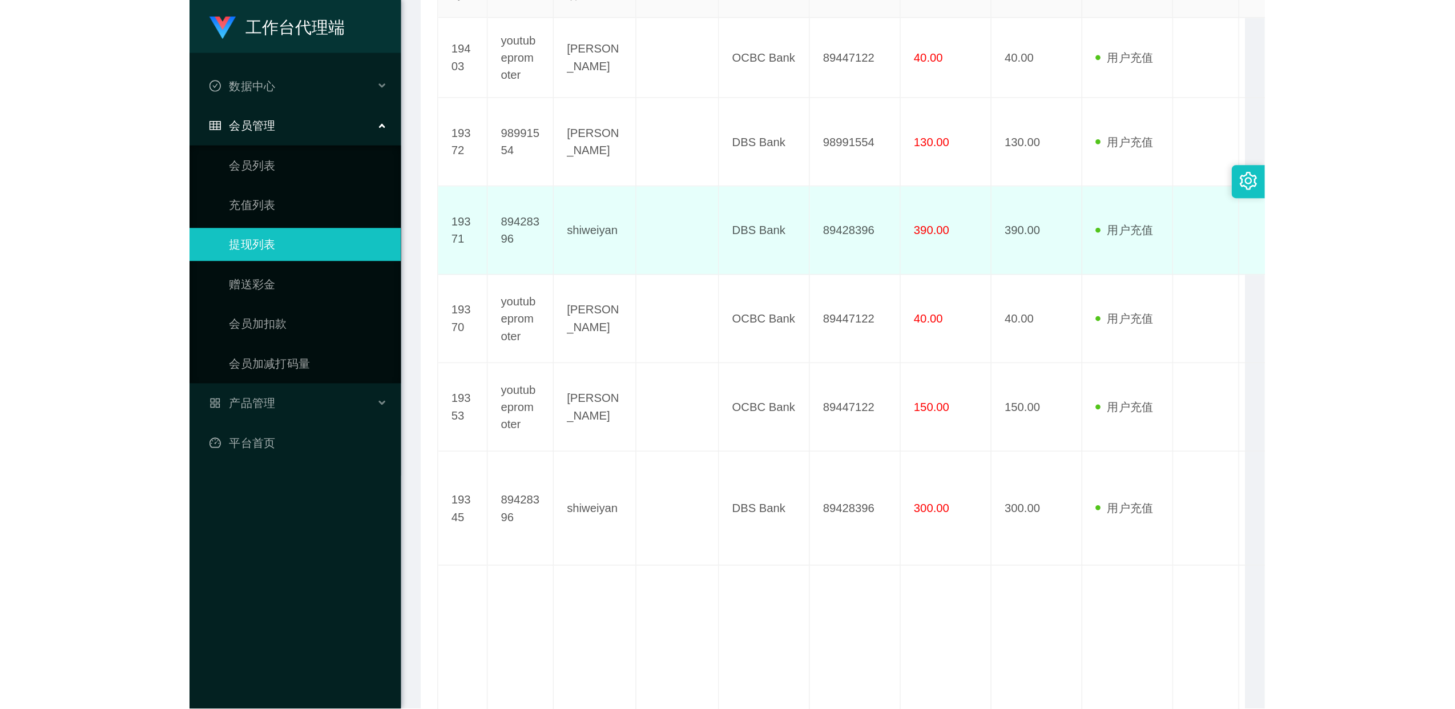
scroll to position [294, 0]
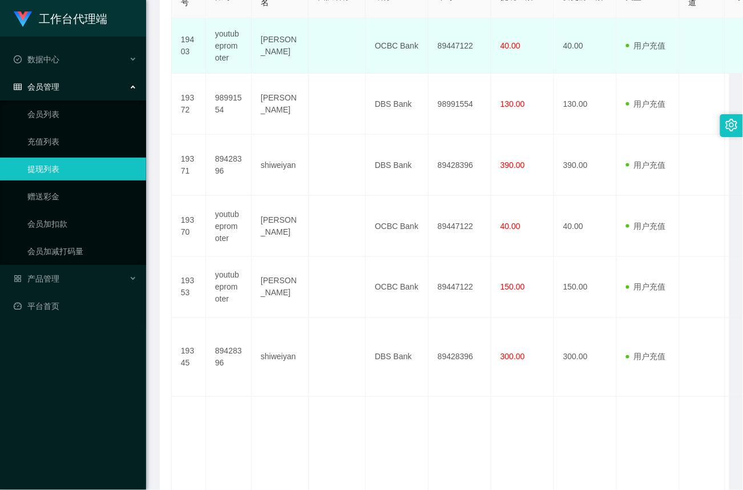
click at [451, 46] on td "89447122" at bounding box center [460, 45] width 63 height 55
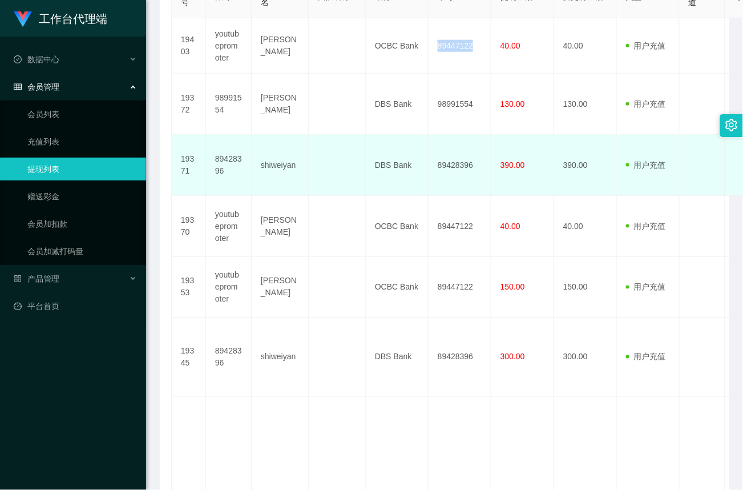
copy td "89447122"
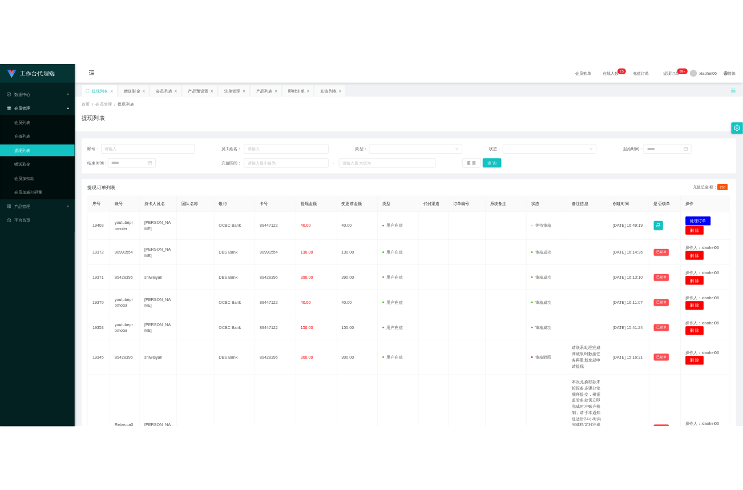
scroll to position [0, 0]
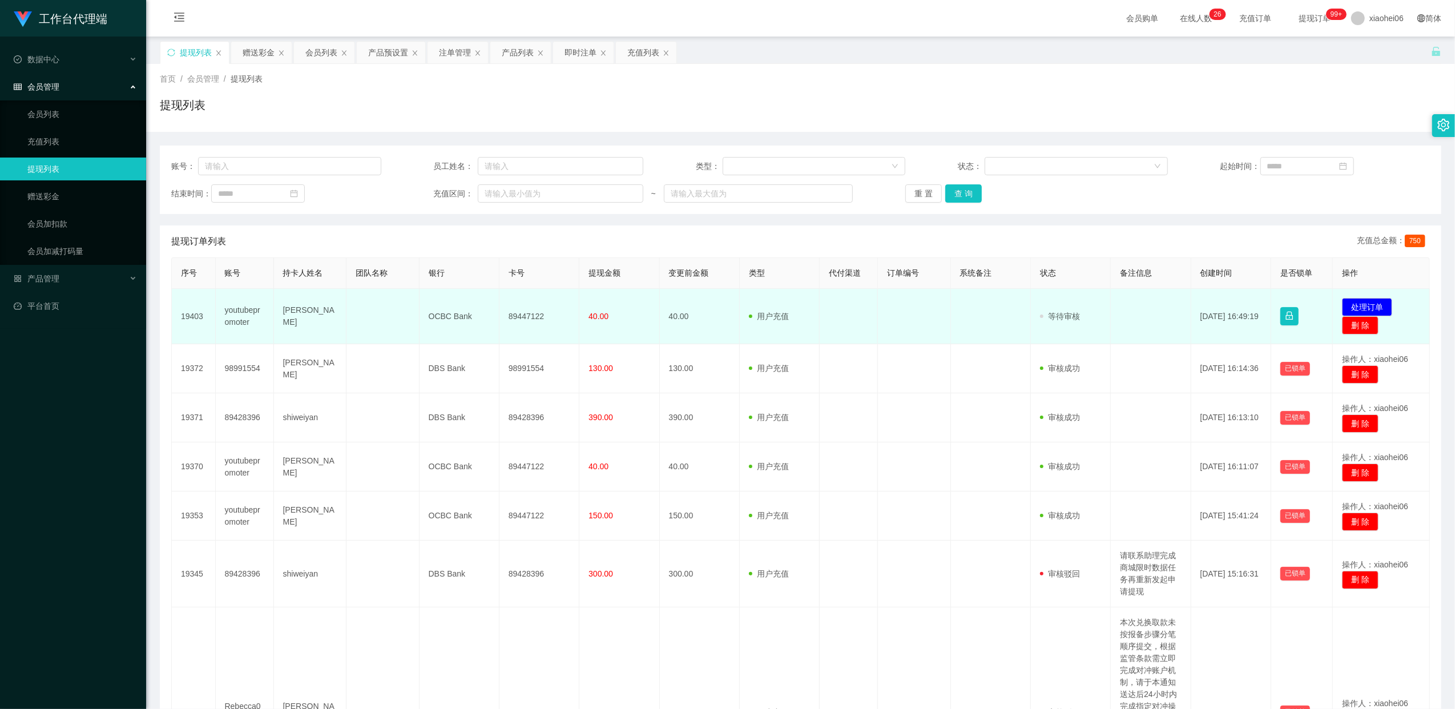
click at [528, 313] on td "89447122" at bounding box center [540, 316] width 80 height 55
copy td "89447122"
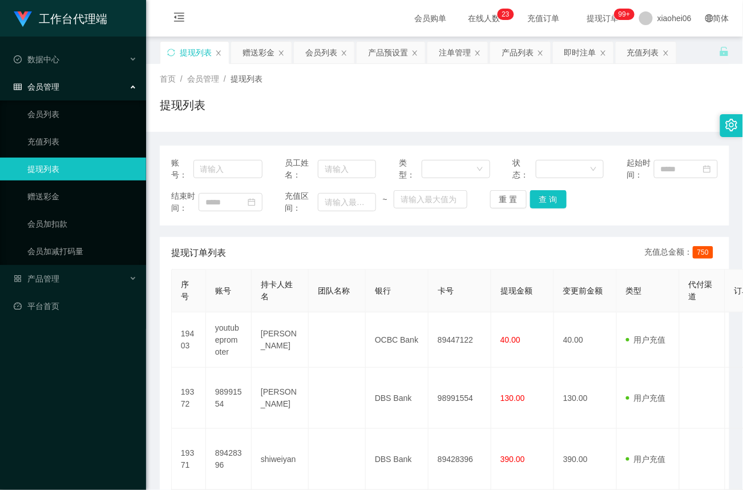
click at [432, 303] on th "卡号" at bounding box center [460, 291] width 63 height 43
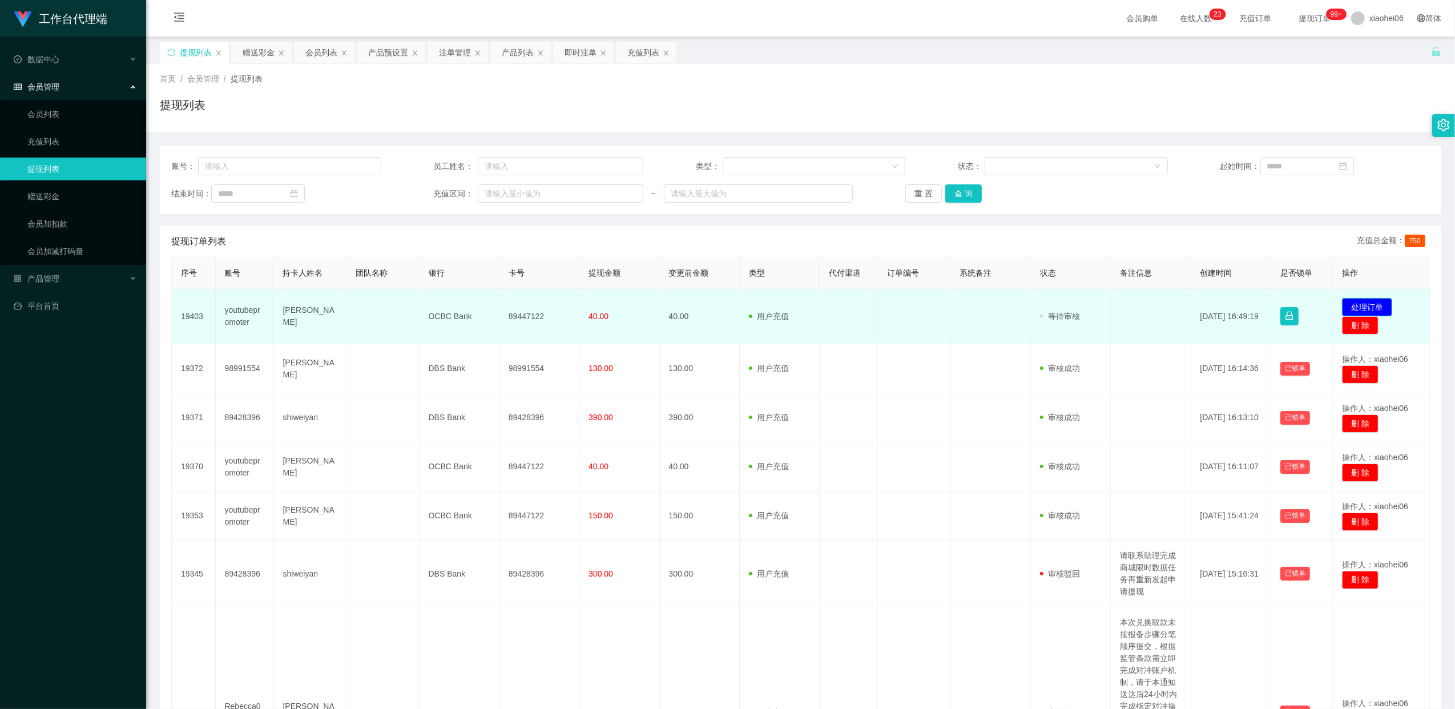
click at [1358, 307] on button "处理订单" at bounding box center [1367, 307] width 50 height 18
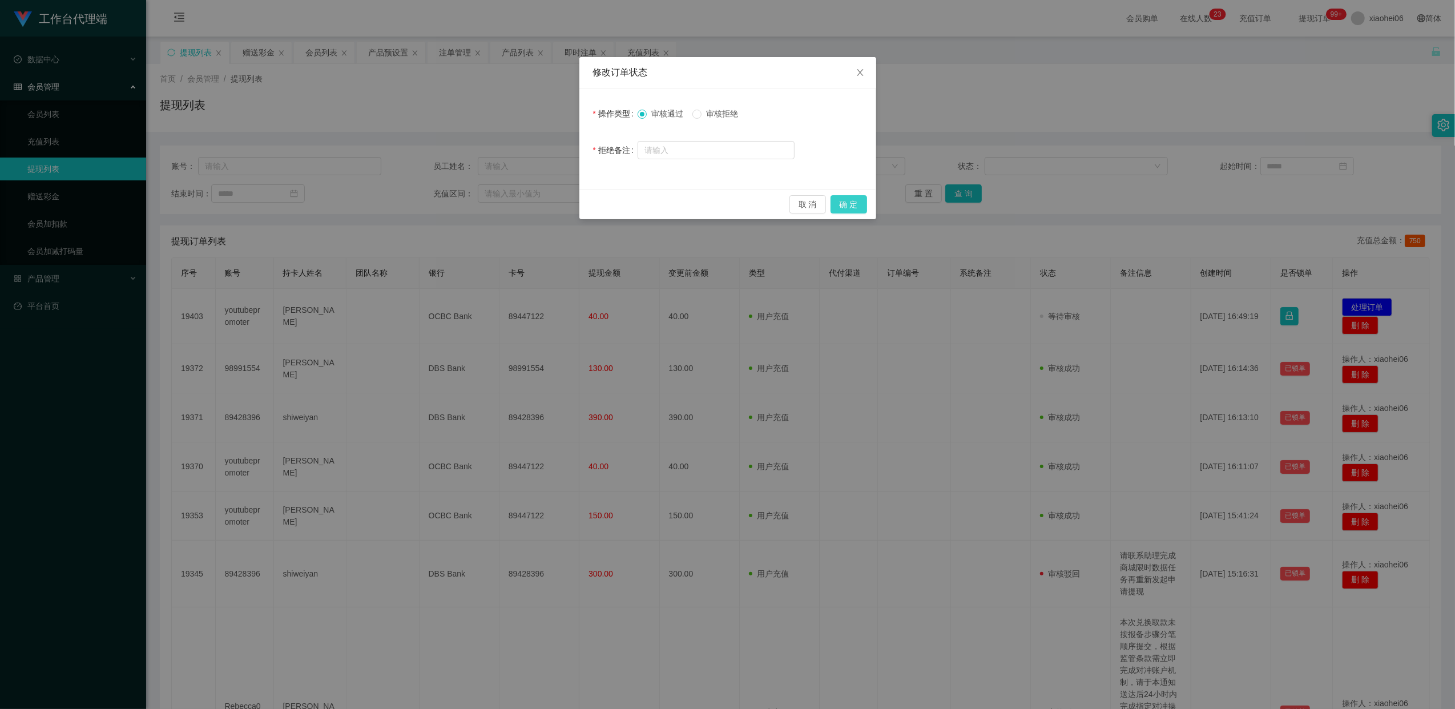
drag, startPoint x: 859, startPoint y: 204, endPoint x: 865, endPoint y: 230, distance: 26.2
click at [860, 204] on button "确 定" at bounding box center [849, 204] width 37 height 18
